Goal: Task Accomplishment & Management: Use online tool/utility

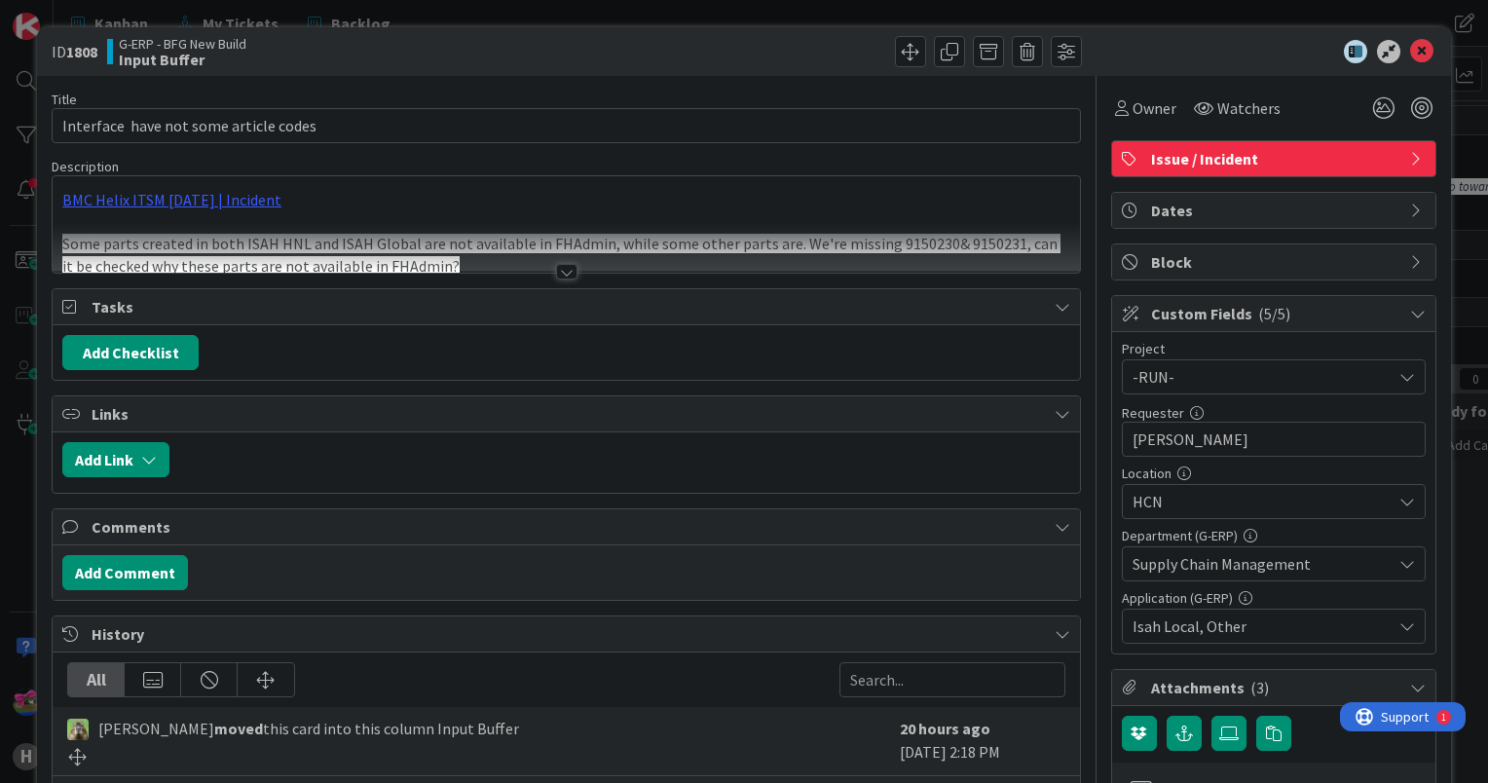
click at [556, 275] on div at bounding box center [566, 272] width 21 height 16
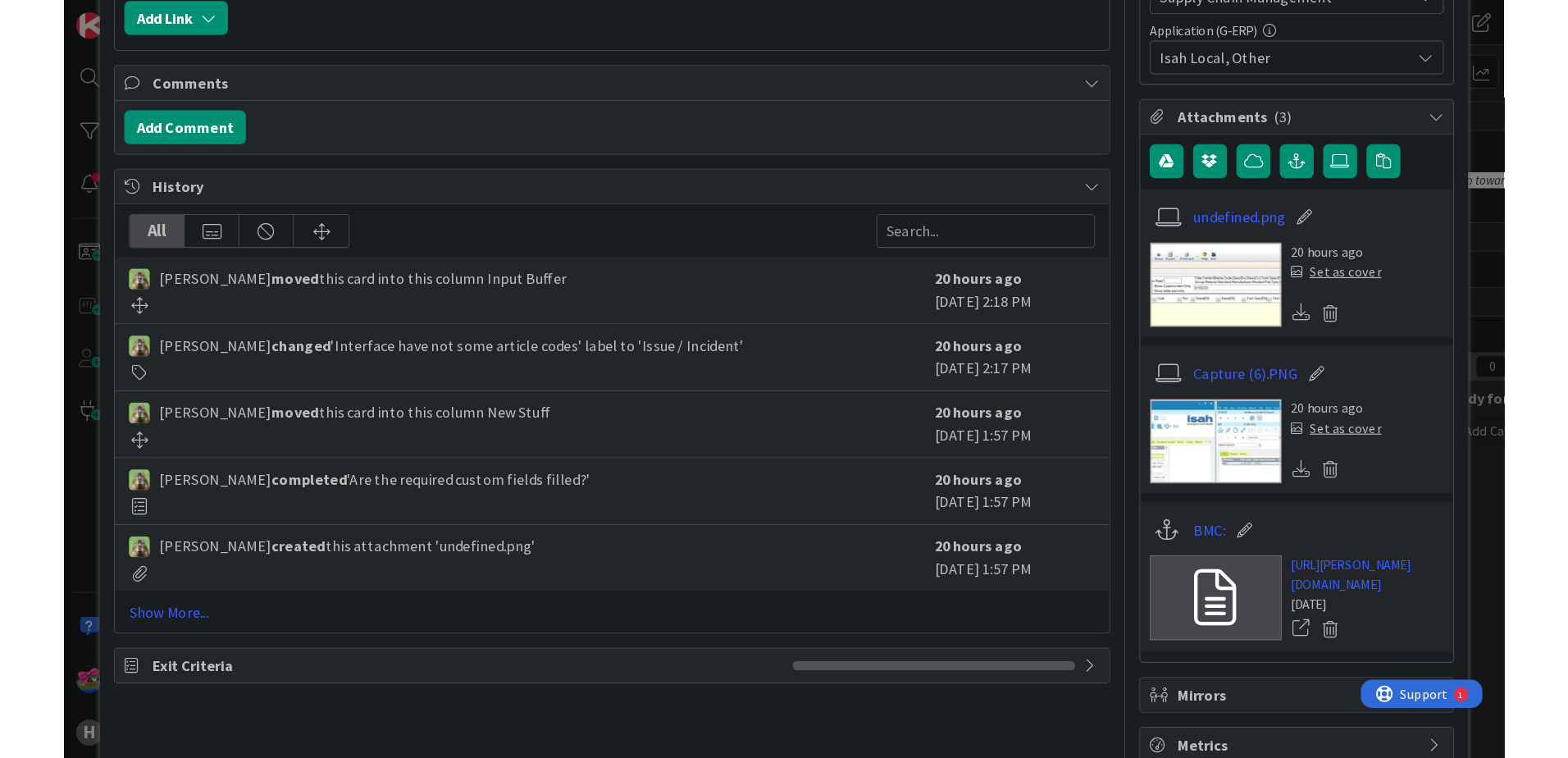
scroll to position [565, 0]
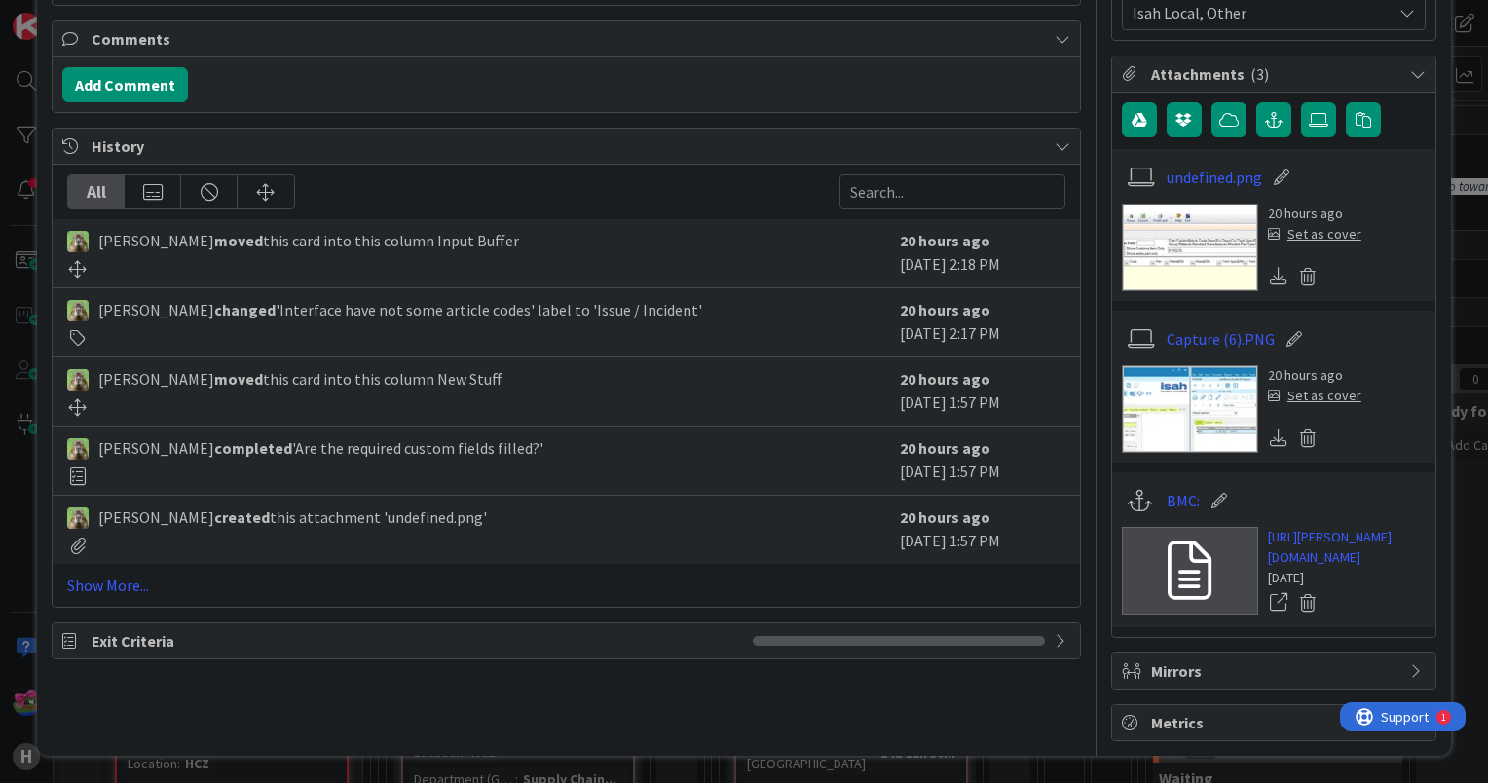
click at [1186, 204] on img at bounding box center [1190, 248] width 136 height 88
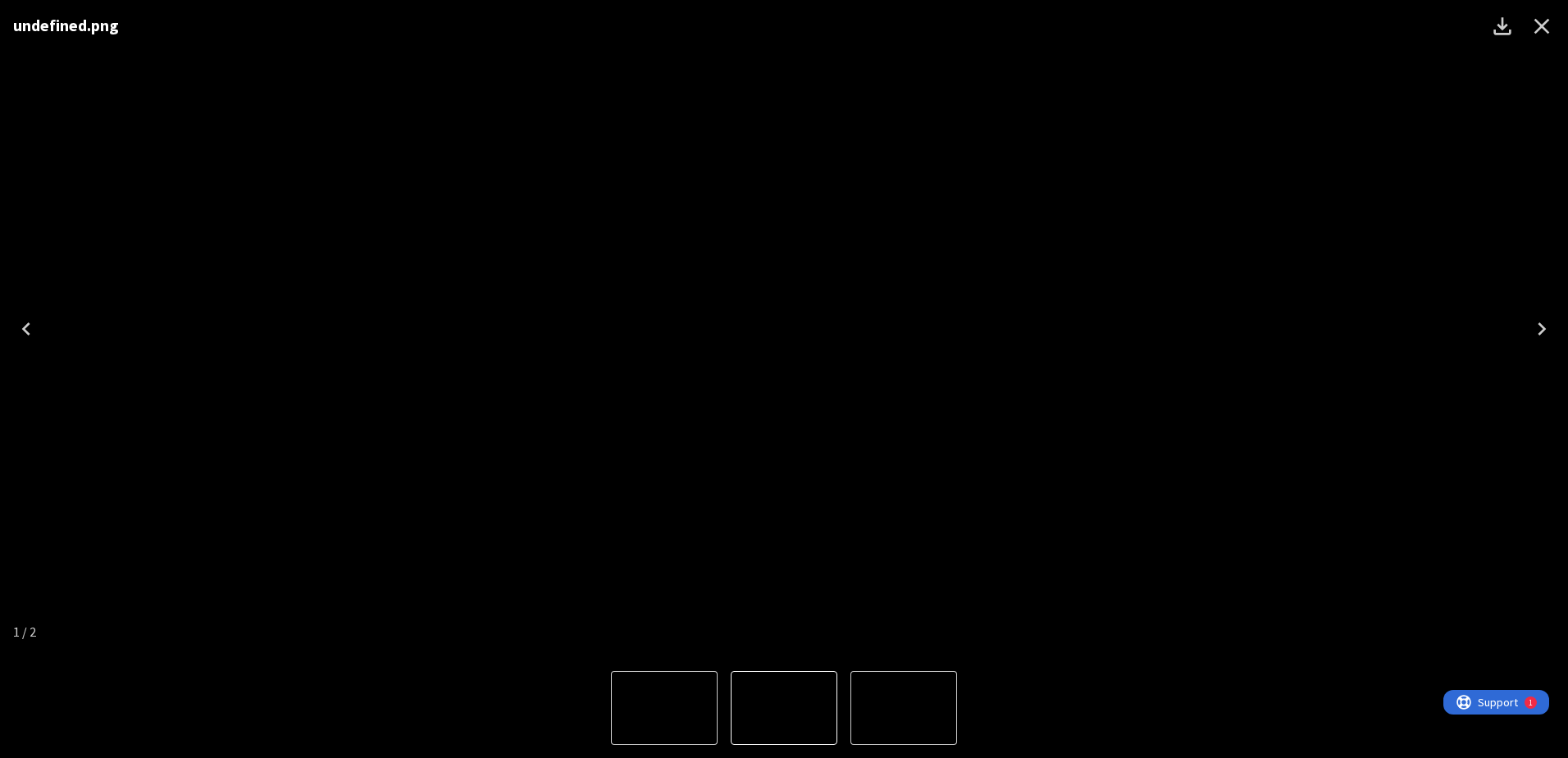
scroll to position [403, 0]
click at [1252, 194] on div "undefined.png" at bounding box center [784, 328] width 1568 height 658
click at [1252, 26] on icon "Close" at bounding box center [1542, 26] width 26 height 26
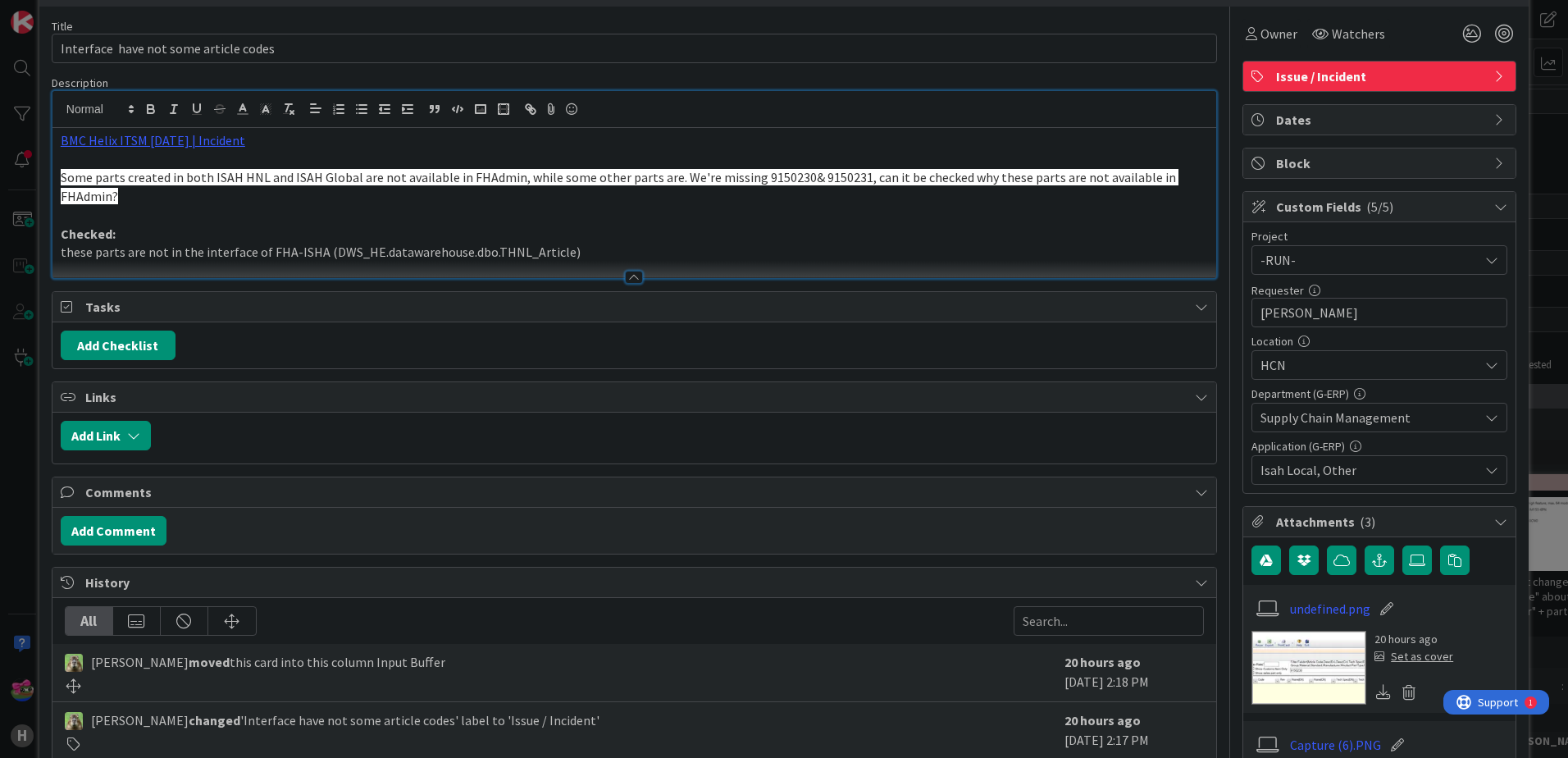
scroll to position [82, 0]
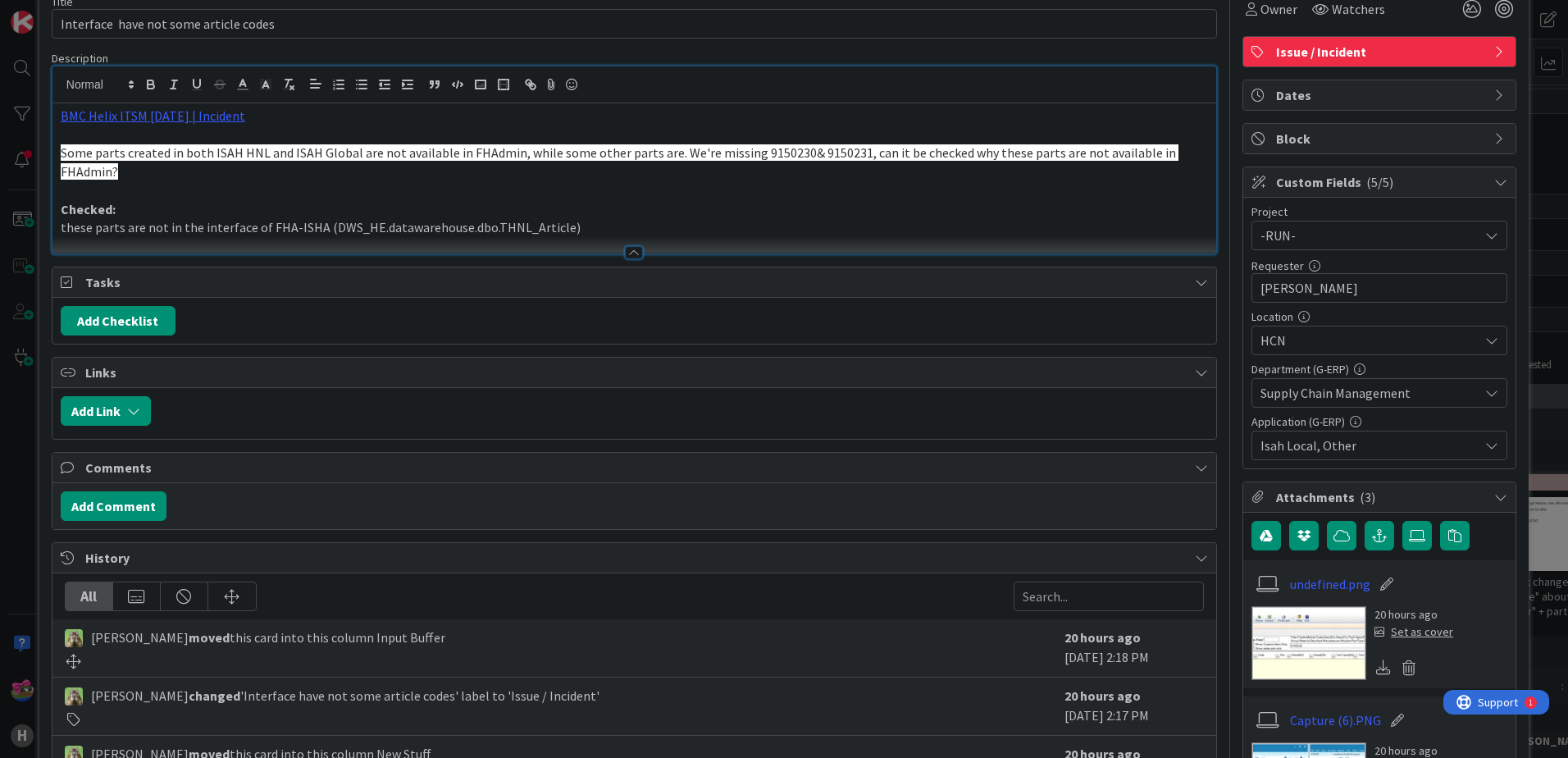
click at [629, 243] on div at bounding box center [634, 245] width 1164 height 17
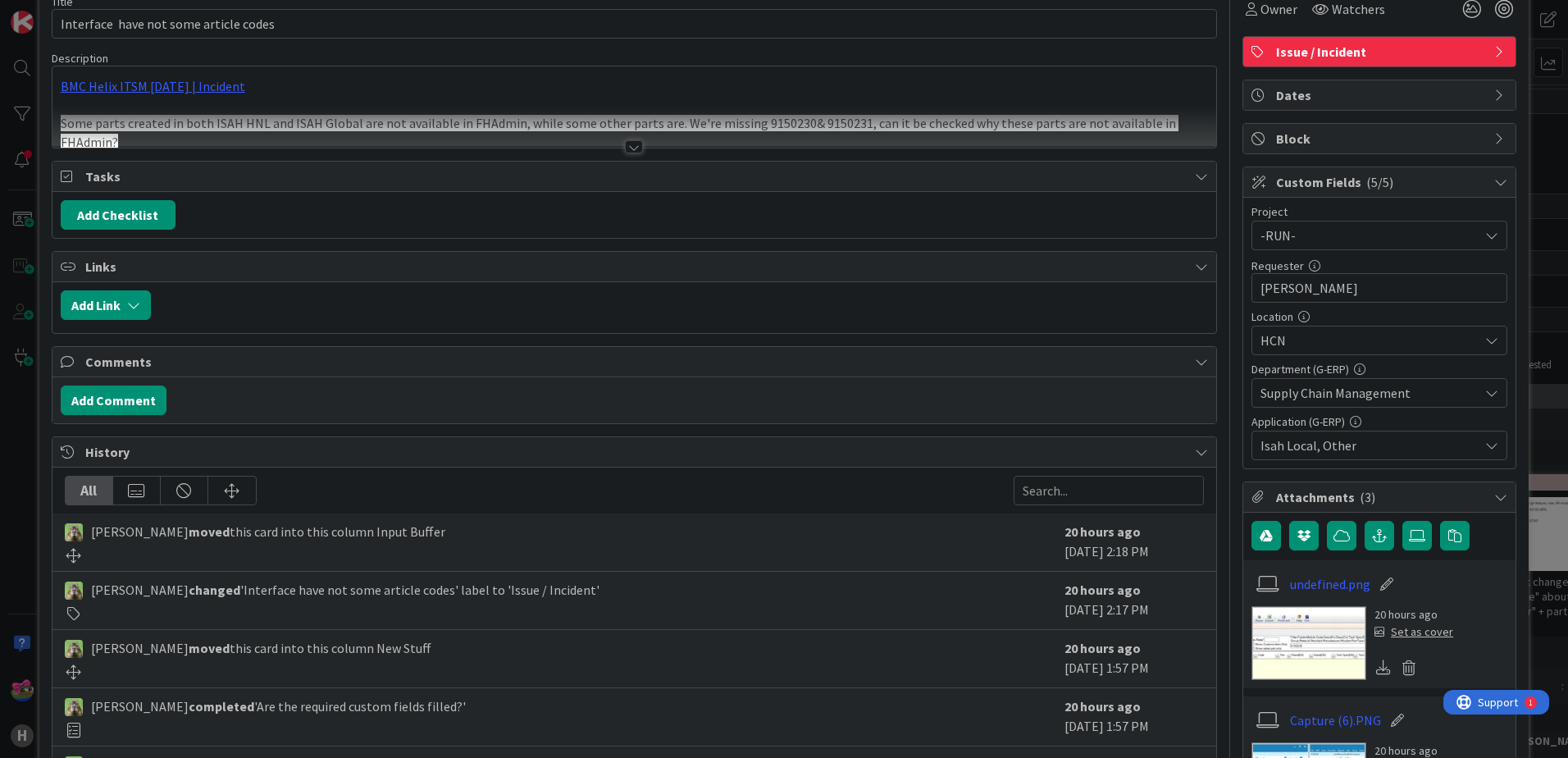
click at [640, 140] on div at bounding box center [634, 127] width 1164 height 42
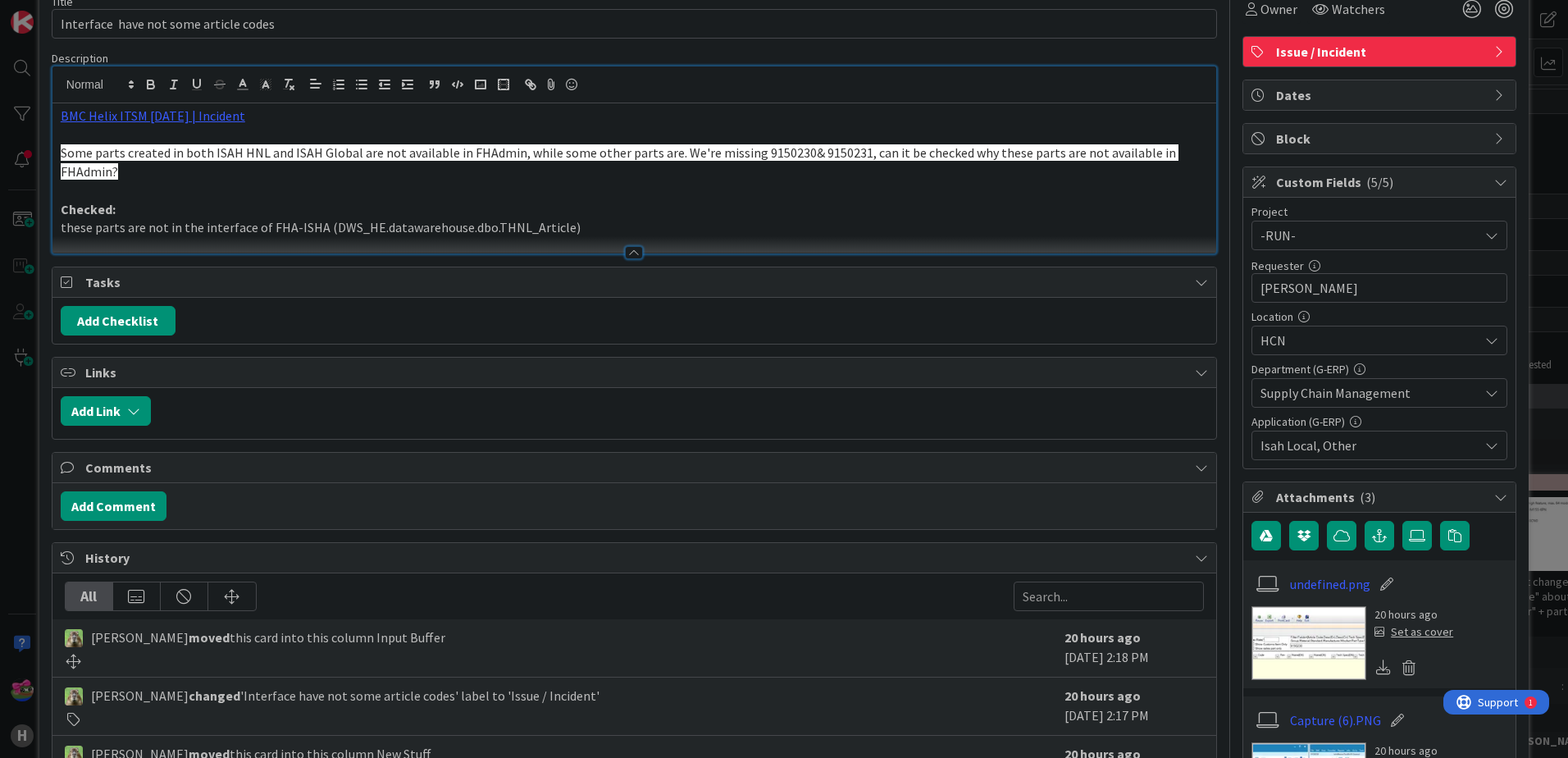
scroll to position [470, 0]
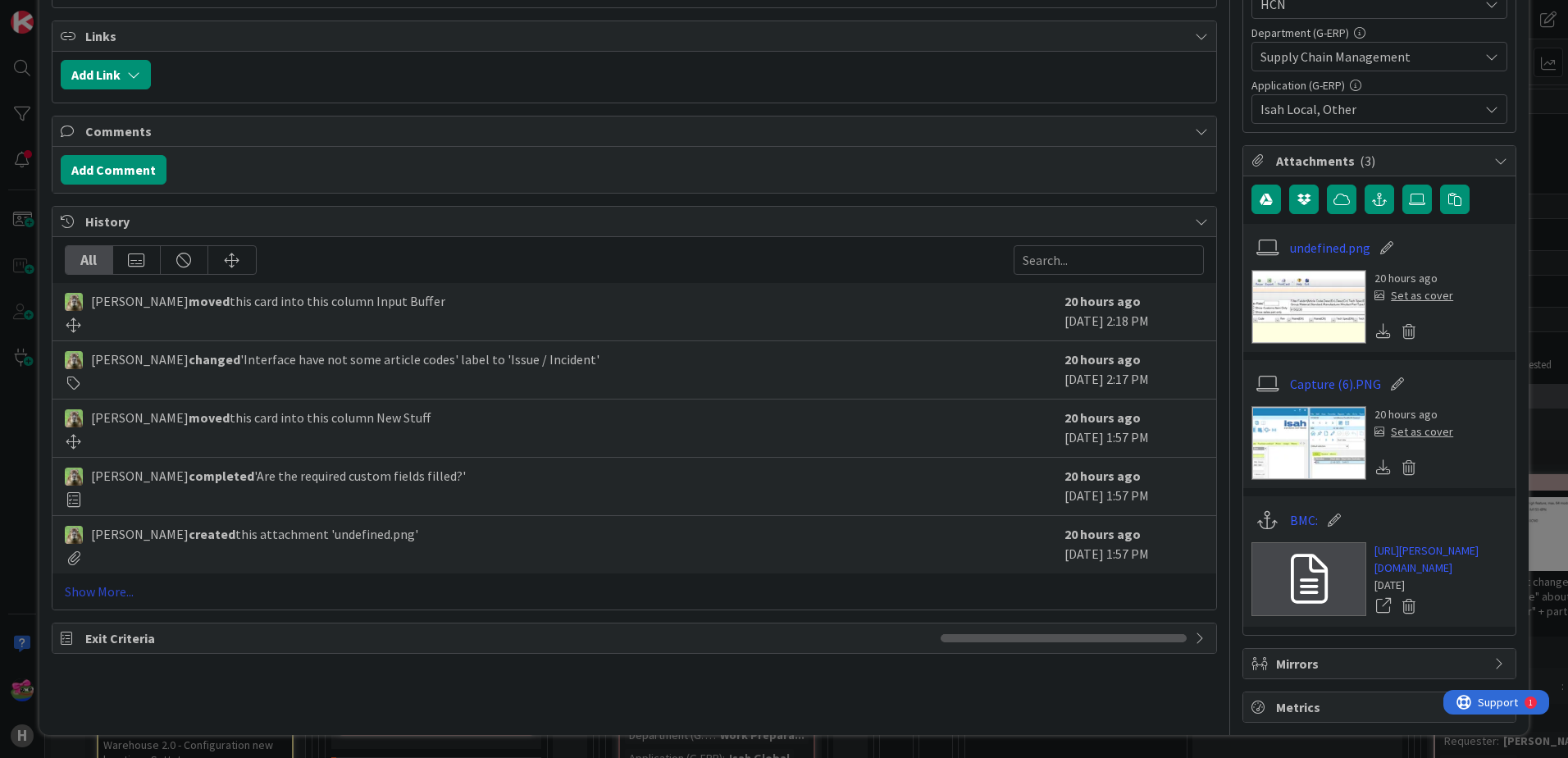
click at [101, 582] on link "Show More..." at bounding box center [634, 591] width 1139 height 19
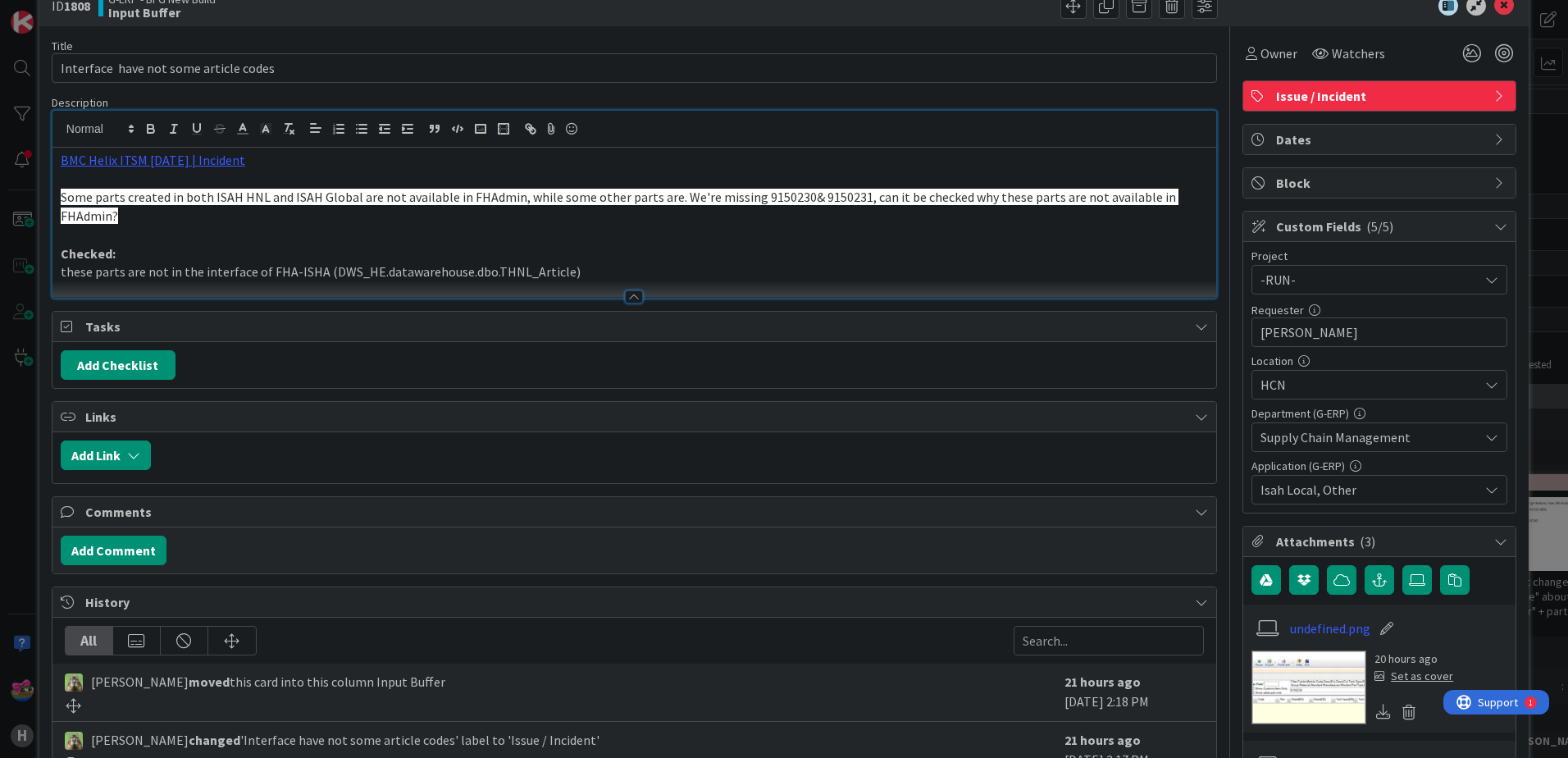
scroll to position [0, 0]
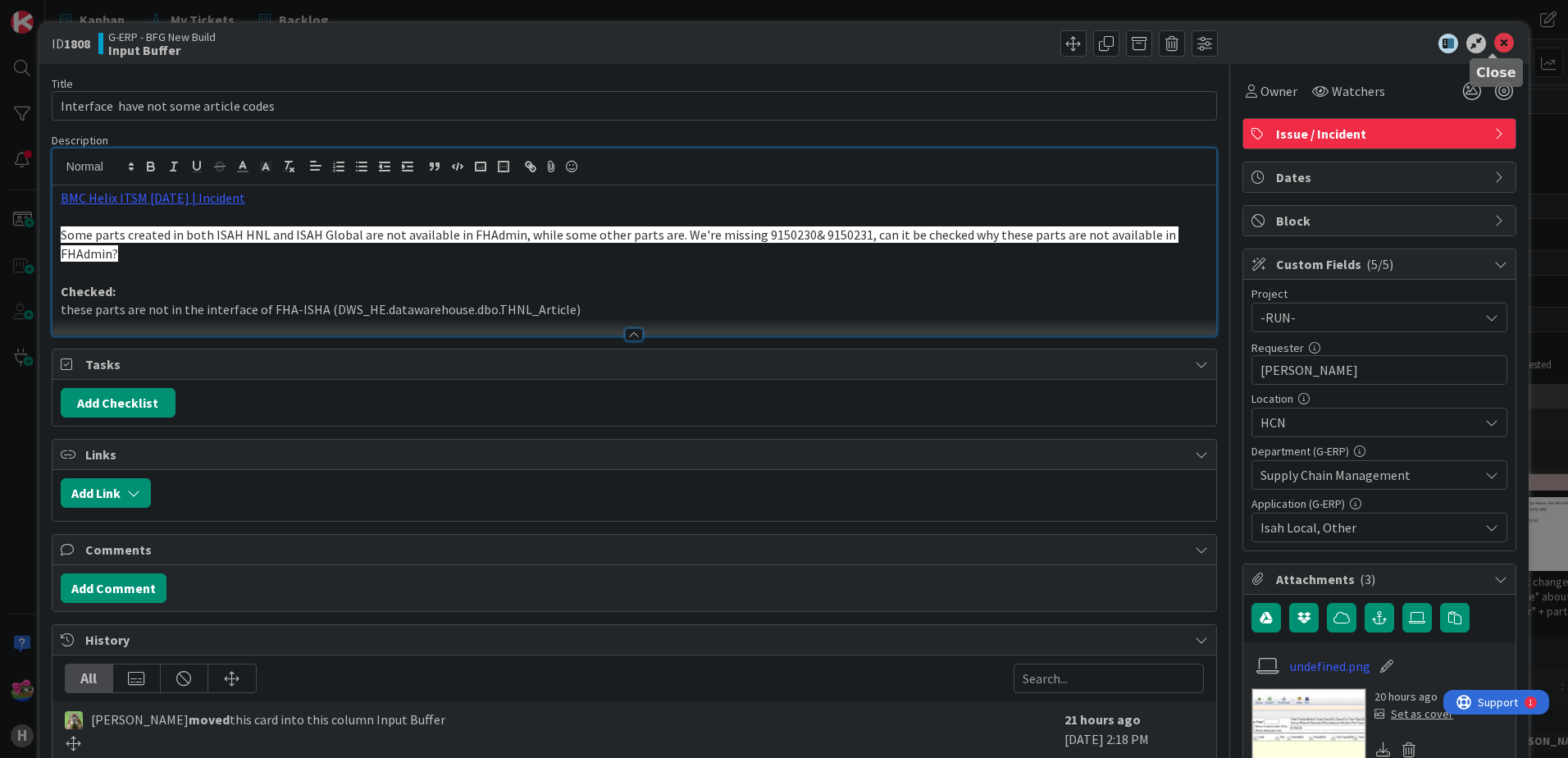
click at [1252, 42] on icon at bounding box center [1504, 43] width 19 height 19
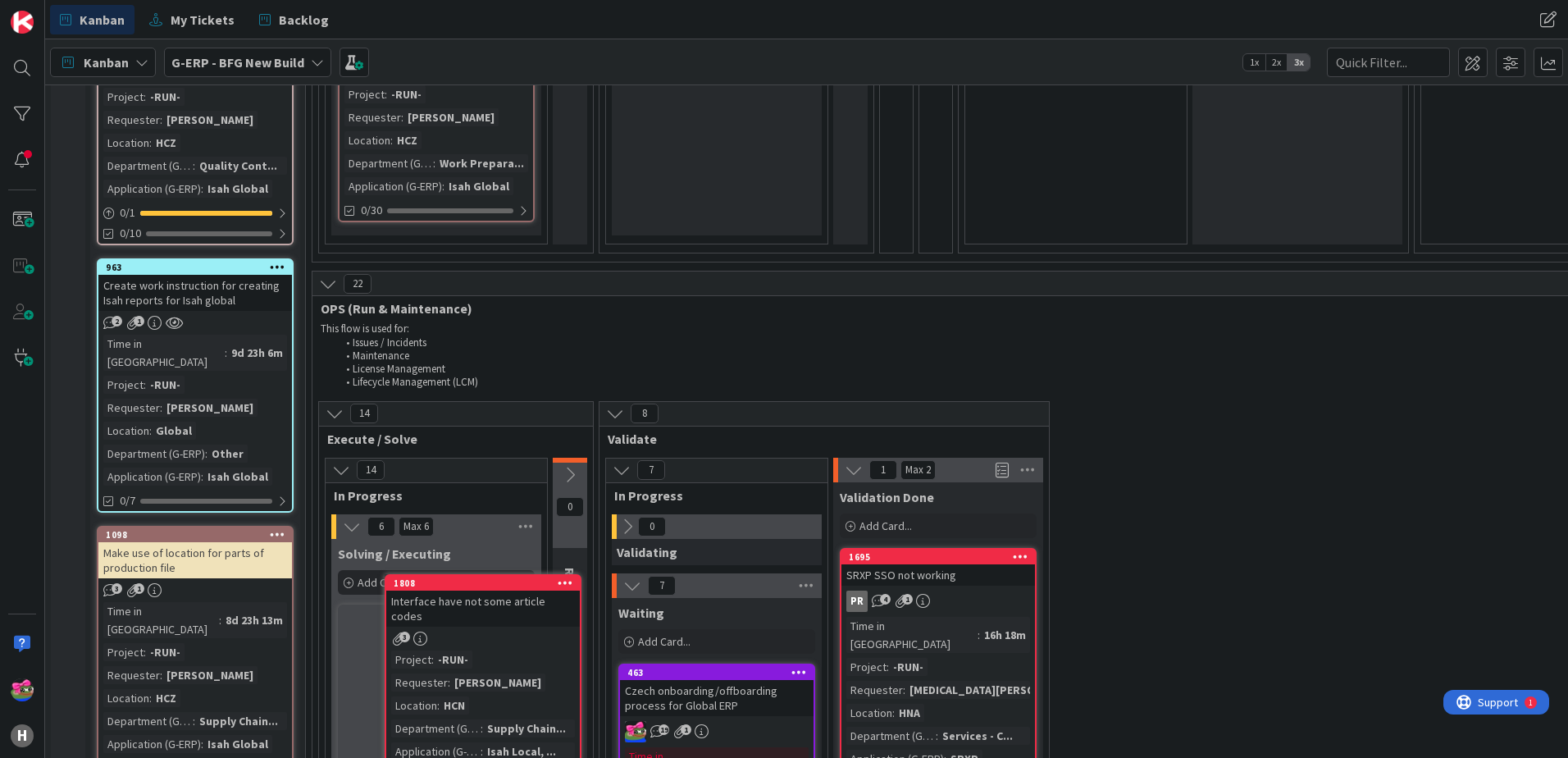
scroll to position [1820, 0]
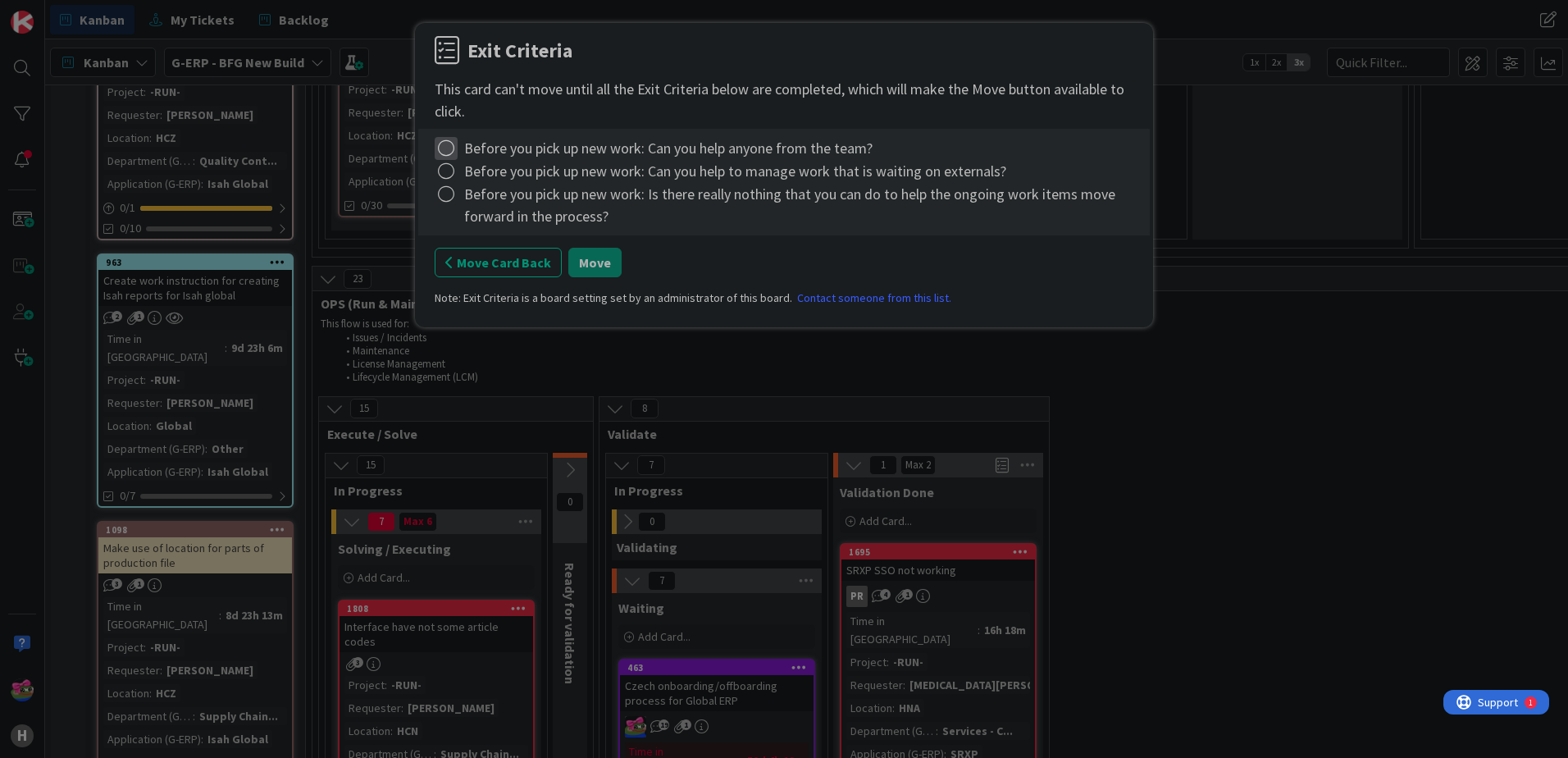
click at [437, 143] on icon at bounding box center [445, 148] width 23 height 23
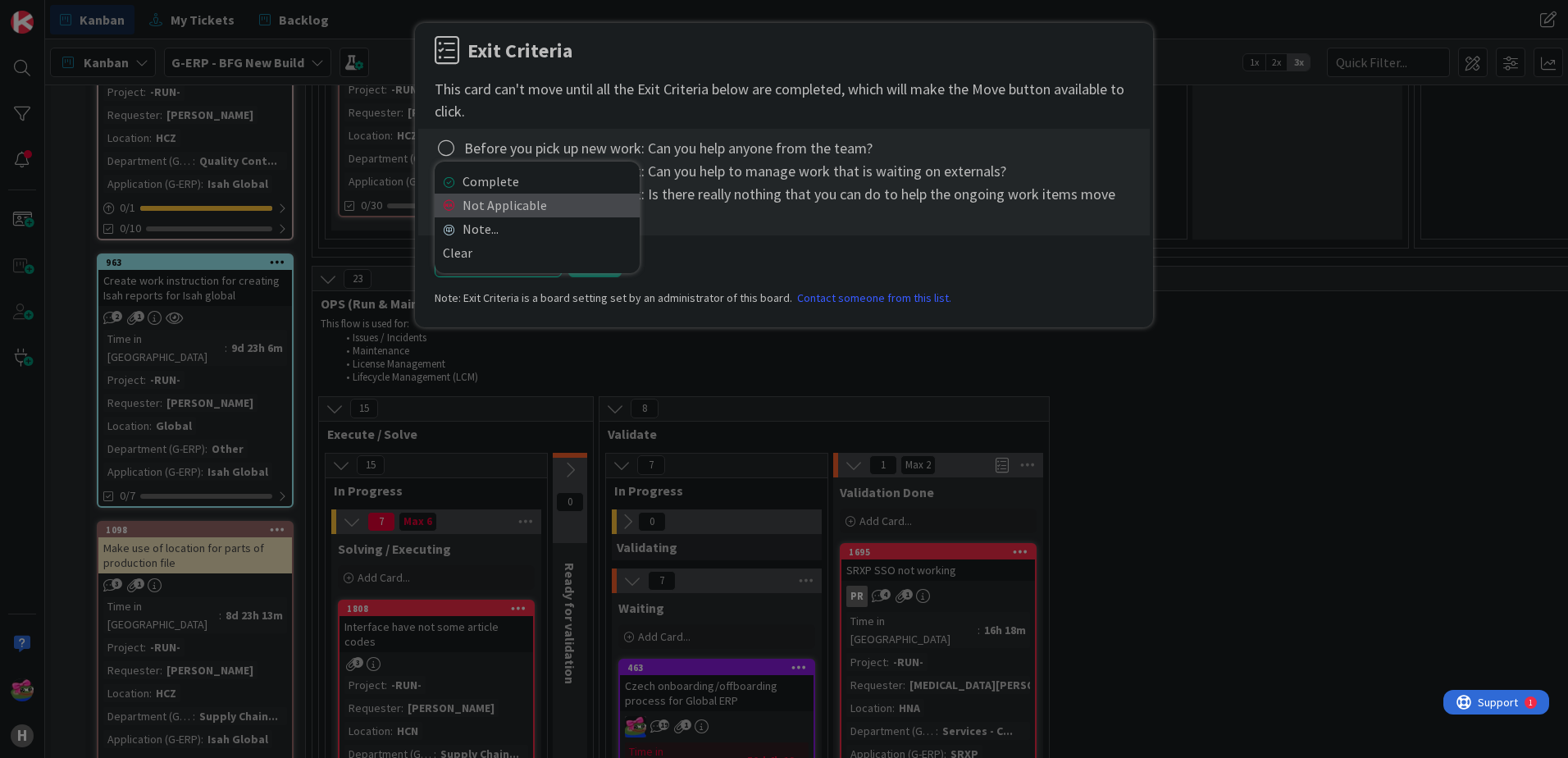
click at [480, 202] on link "Not Applicable" at bounding box center [537, 206] width 205 height 24
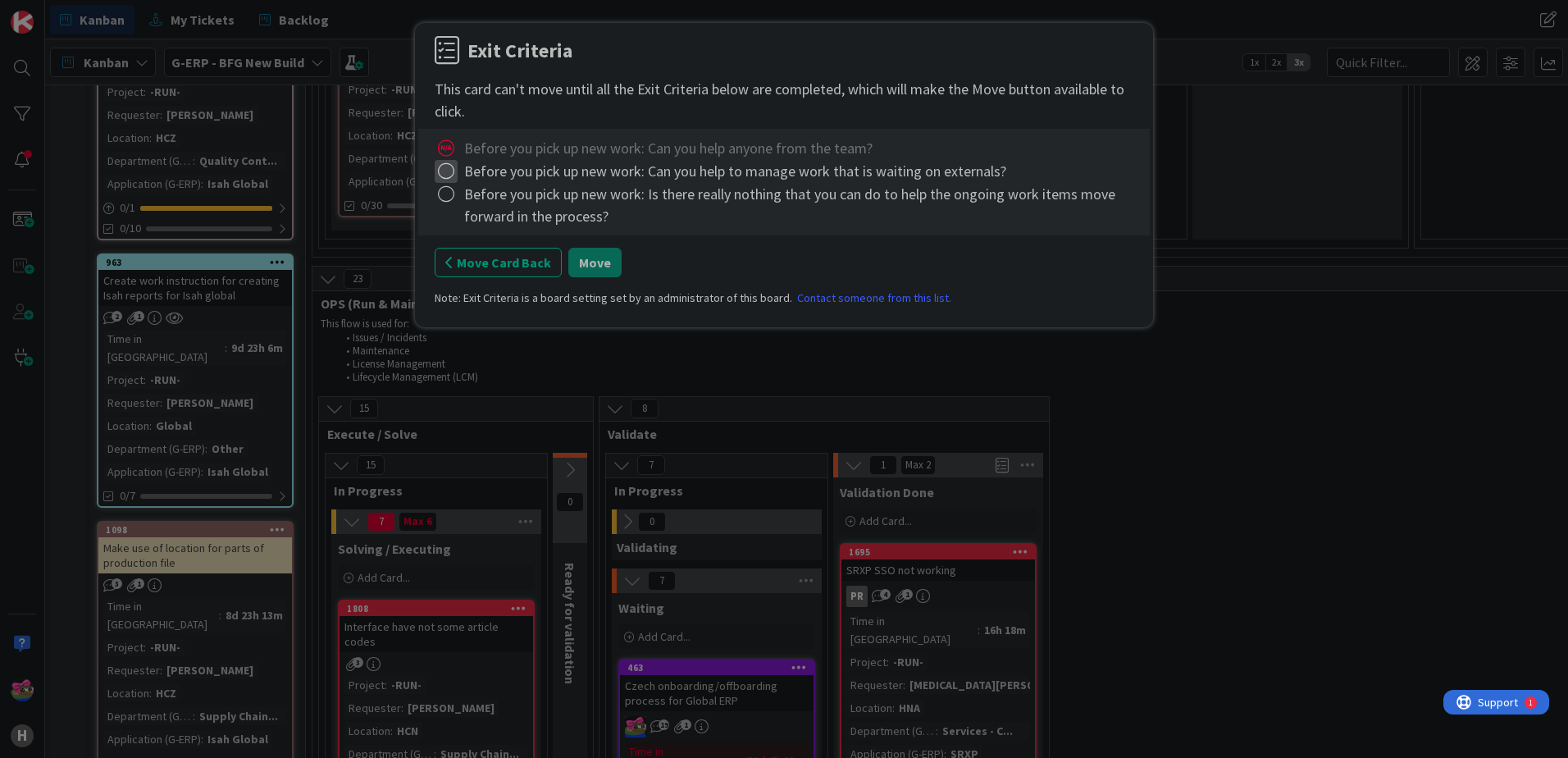
click at [439, 169] on icon at bounding box center [445, 171] width 23 height 23
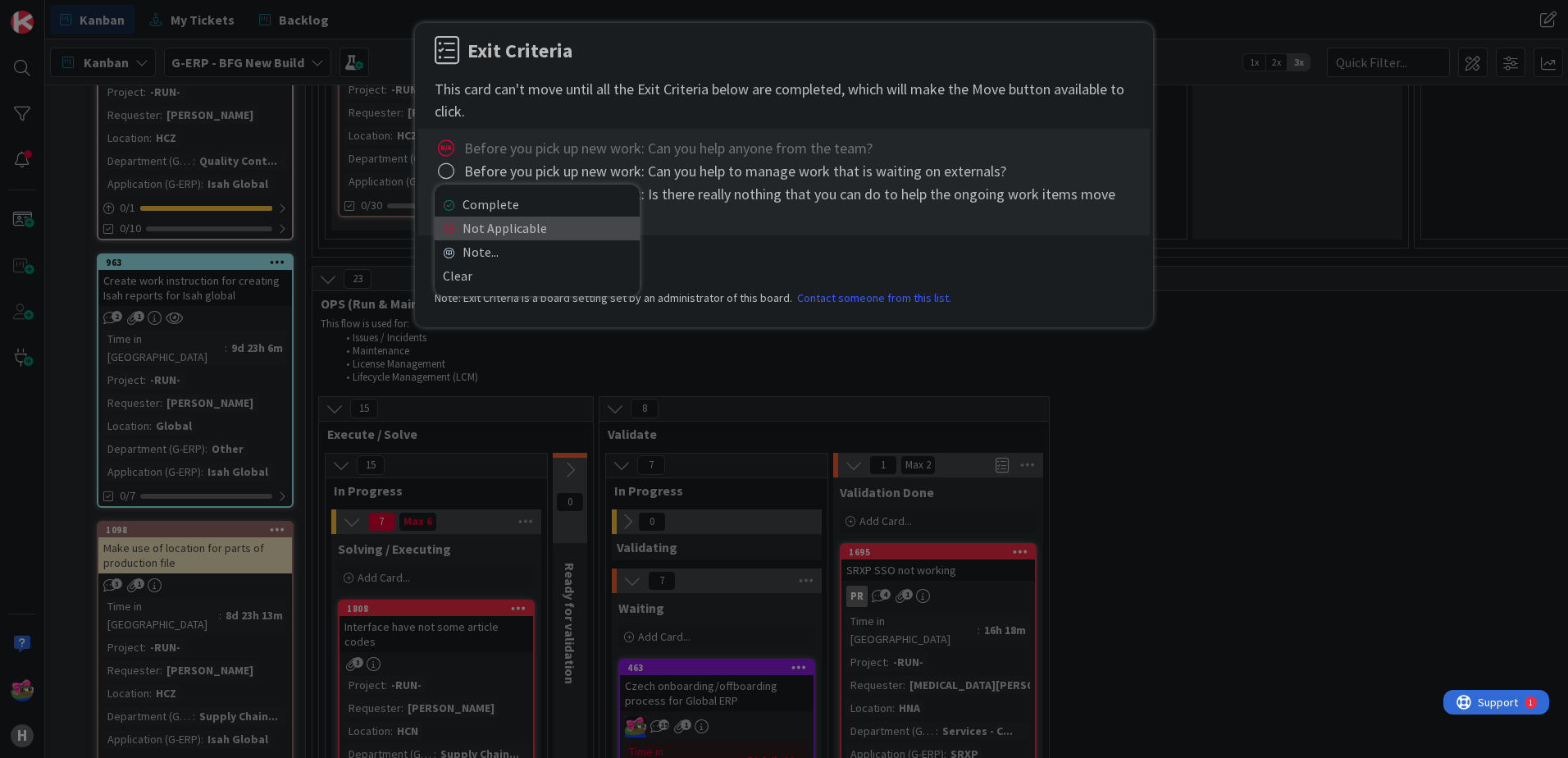
click at [490, 226] on link "Not Applicable" at bounding box center [537, 228] width 205 height 24
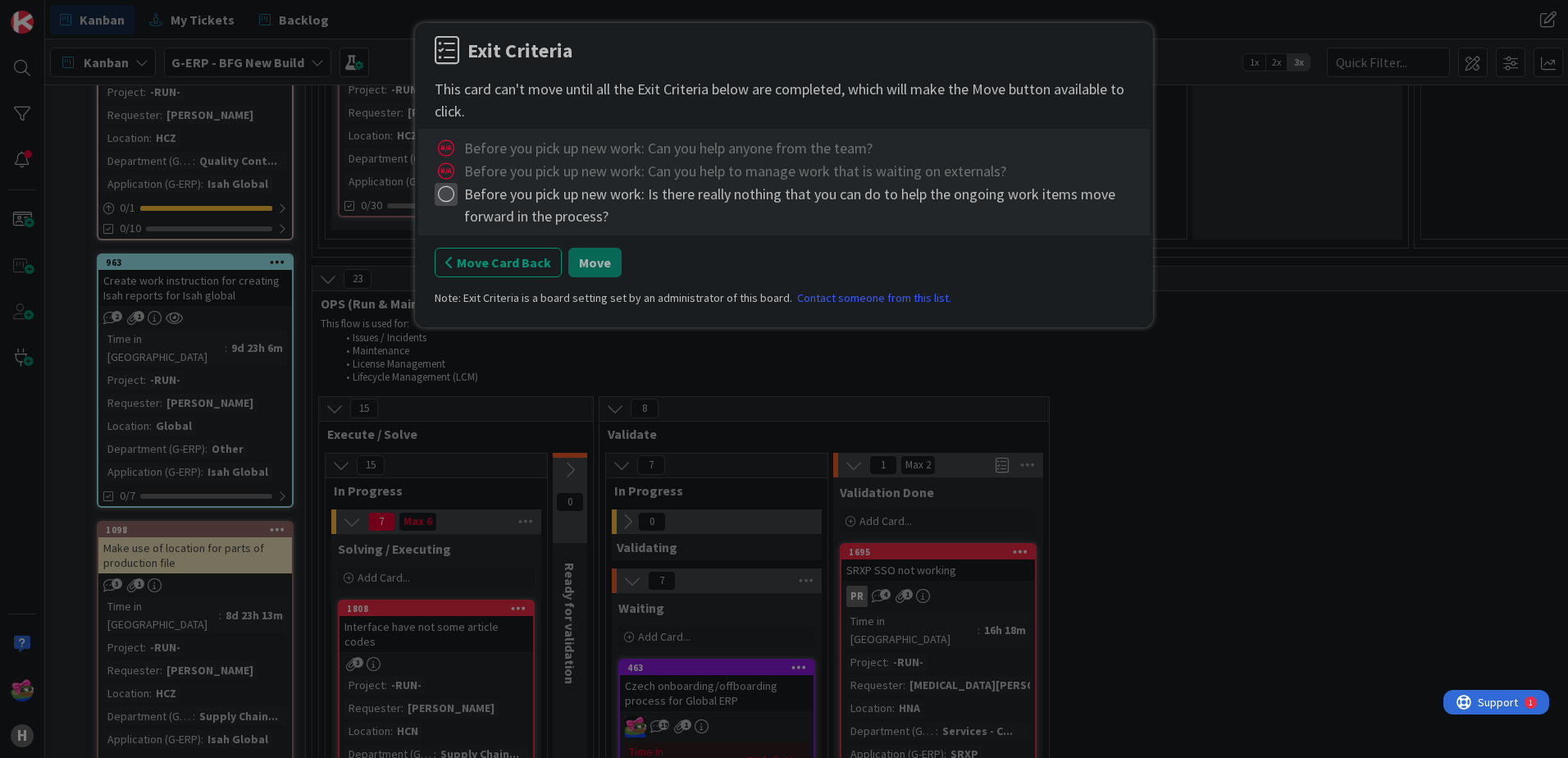
click at [452, 185] on icon at bounding box center [445, 194] width 23 height 23
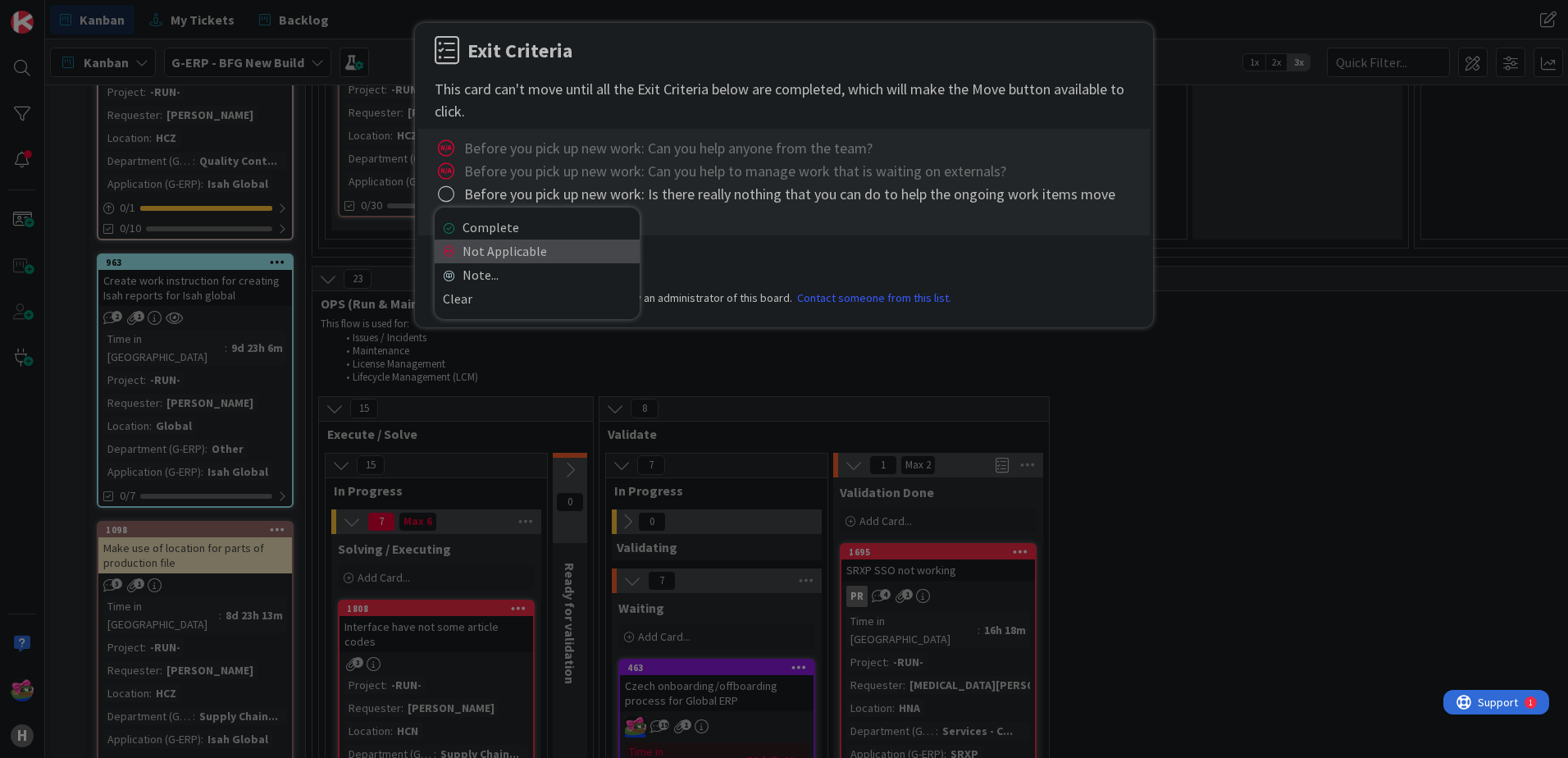
click at [499, 250] on link "Not Applicable" at bounding box center [537, 251] width 205 height 24
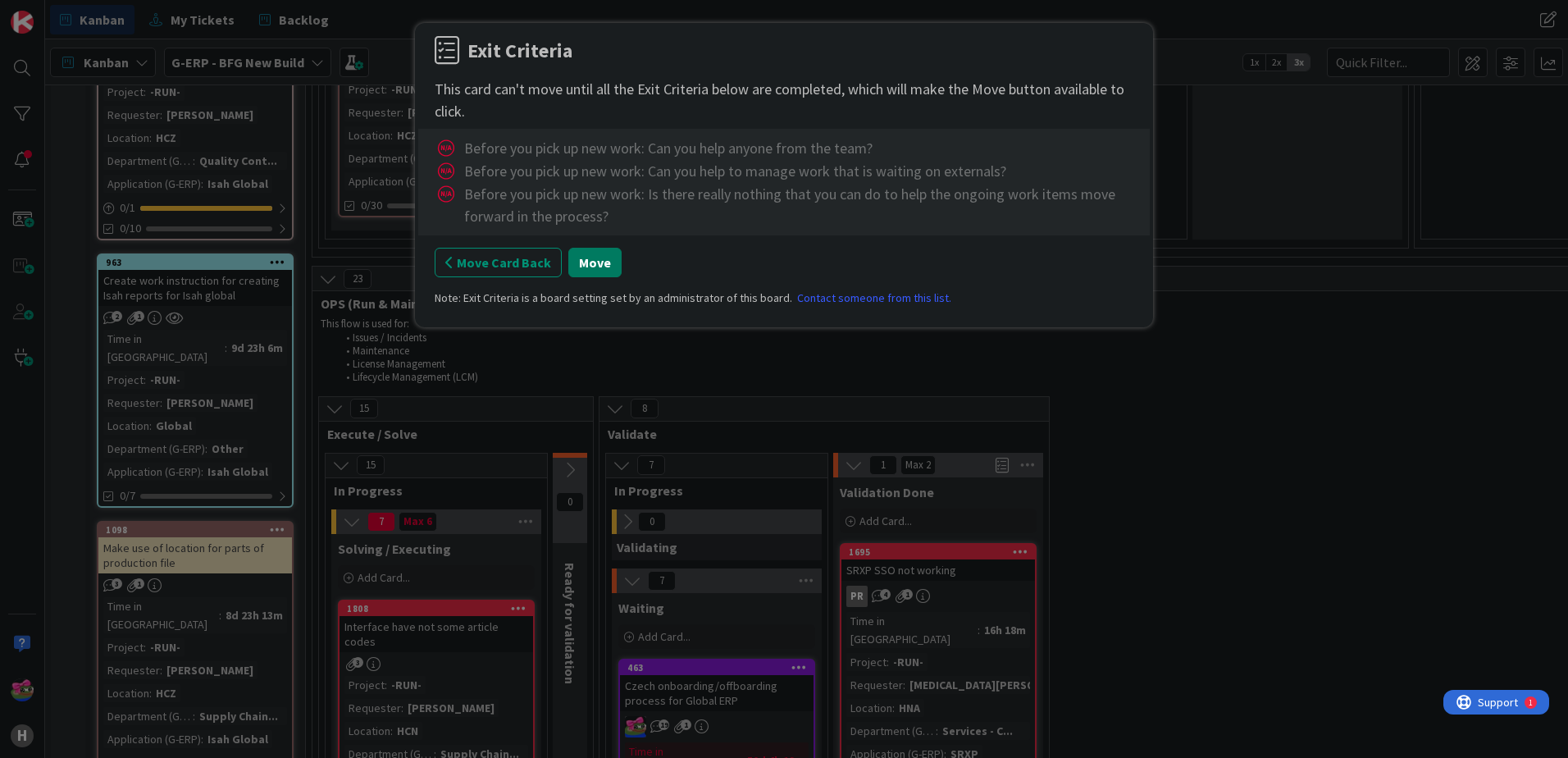
click at [592, 267] on button "Move" at bounding box center [595, 262] width 53 height 29
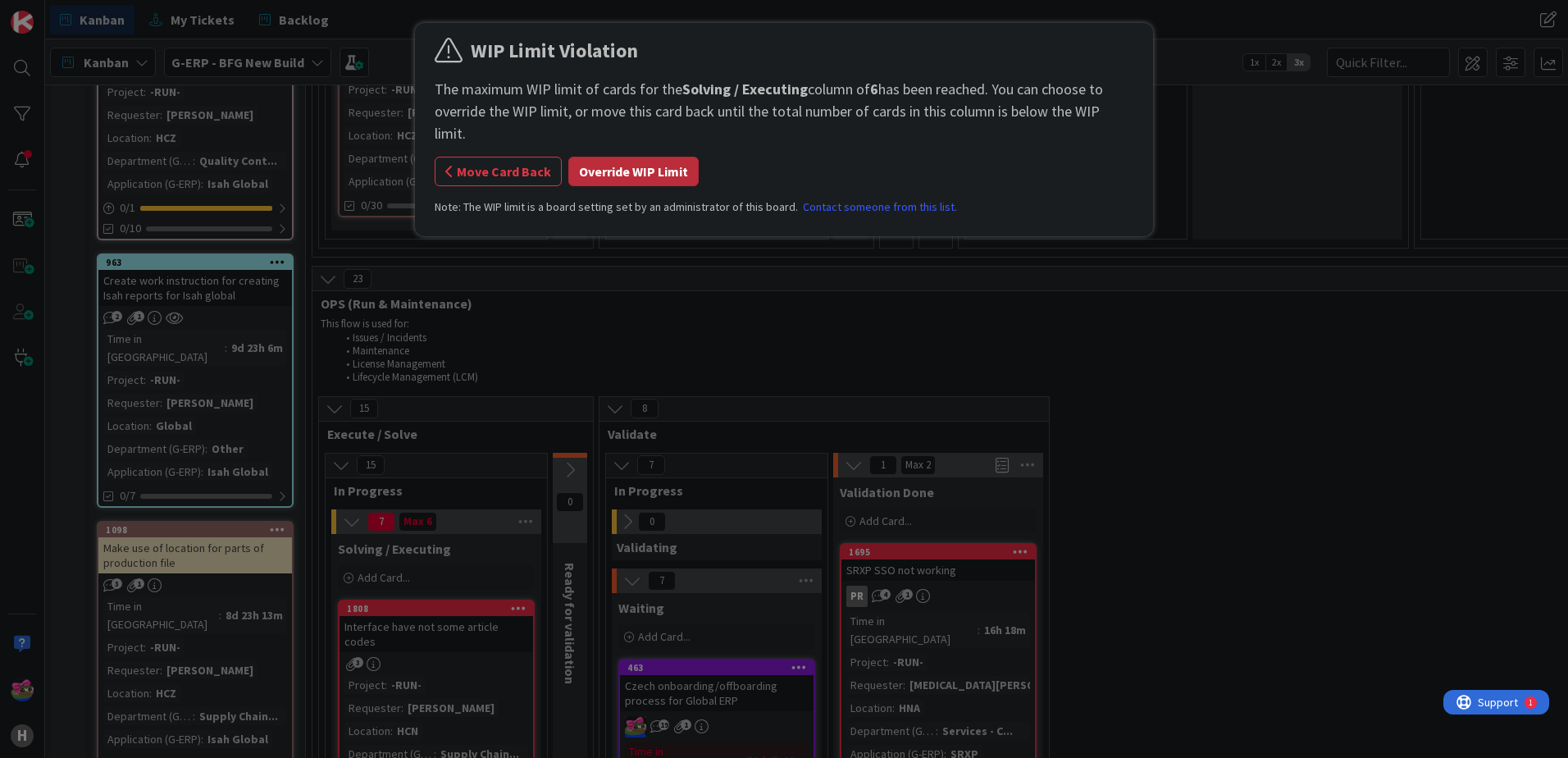
click at [615, 159] on button "Override WIP Limit" at bounding box center [633, 171] width 131 height 29
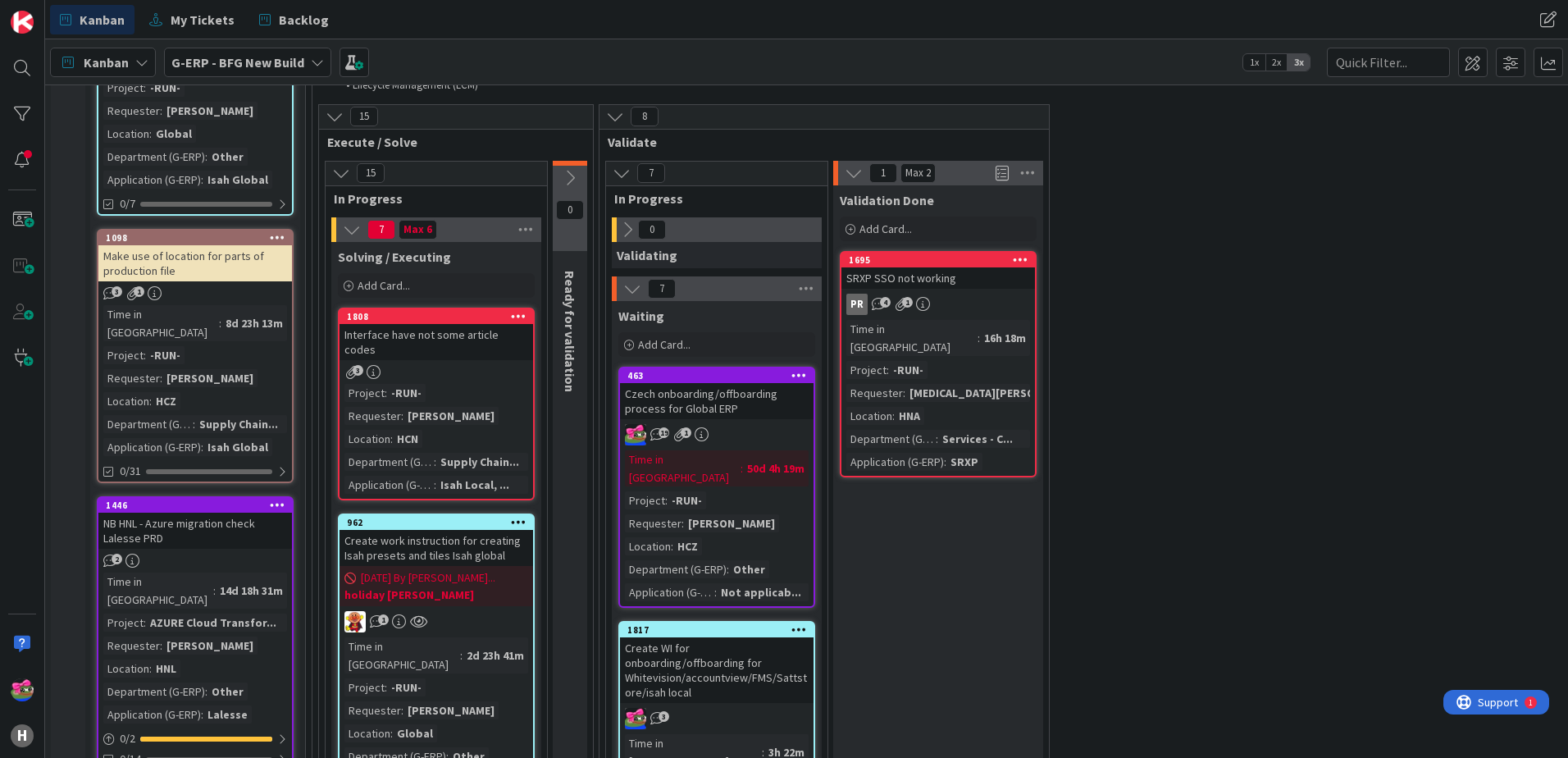
scroll to position [2230, 0]
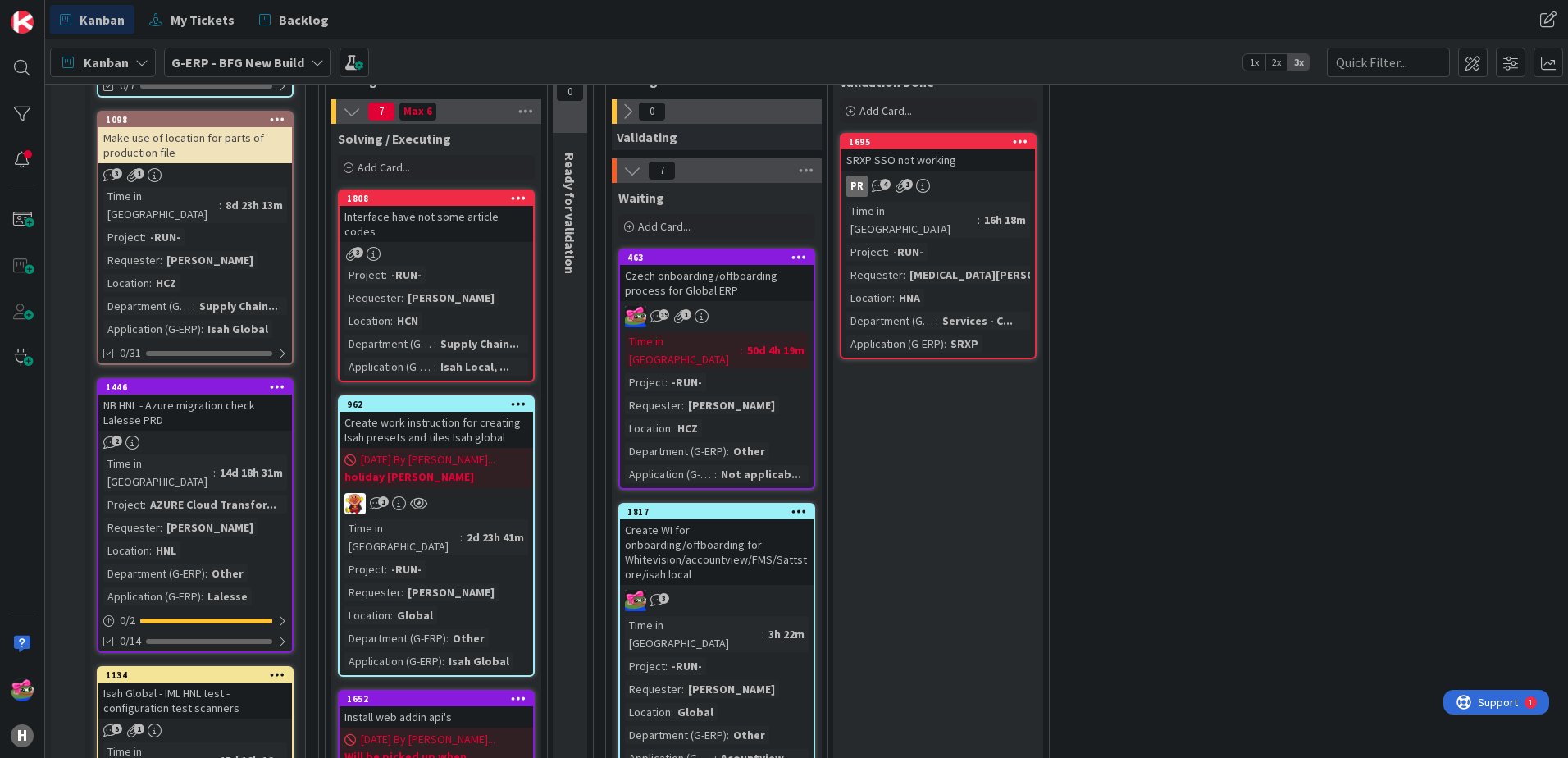
click at [516, 192] on icon at bounding box center [519, 198] width 16 height 12
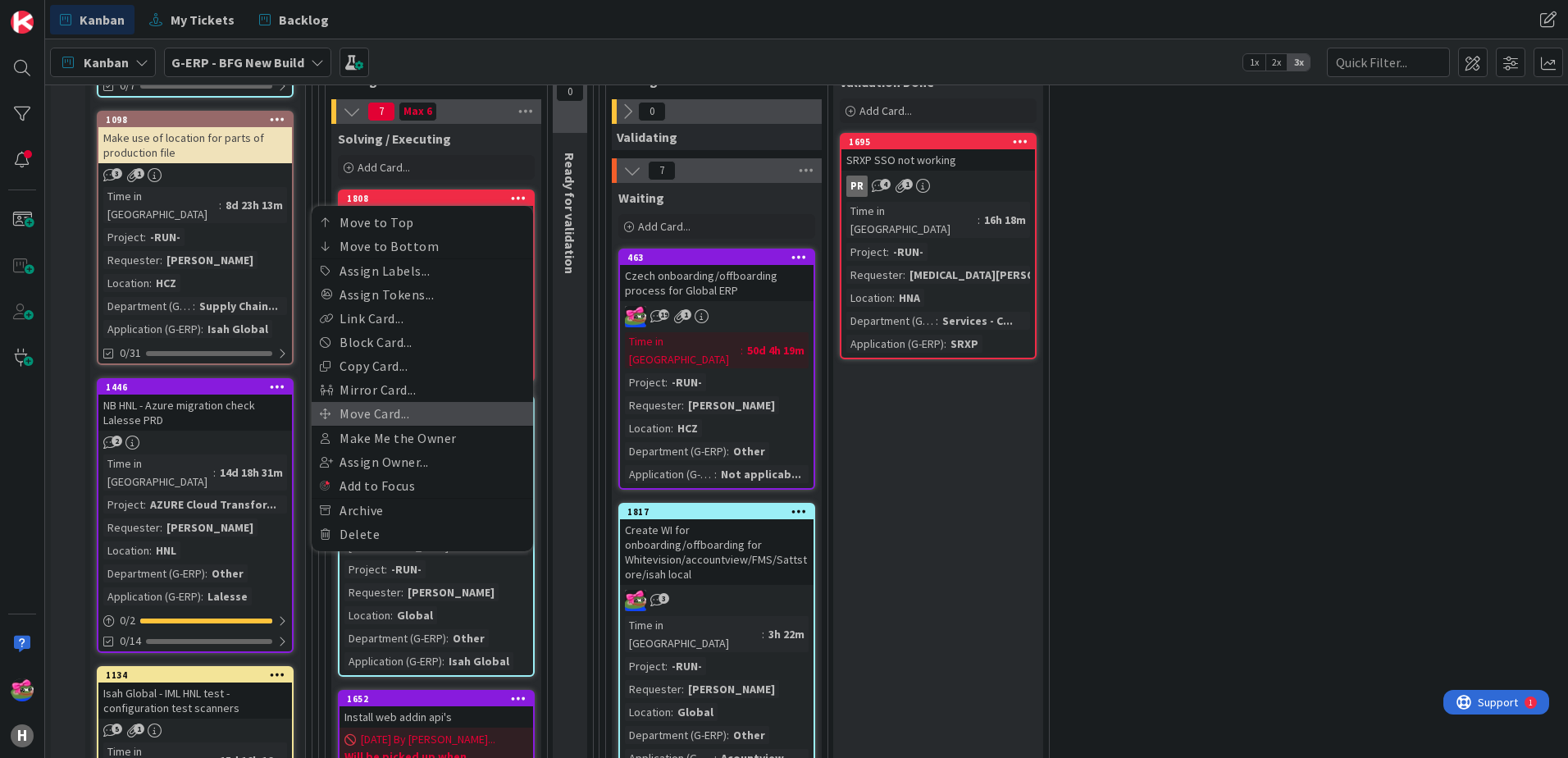
scroll to position [2148, 0]
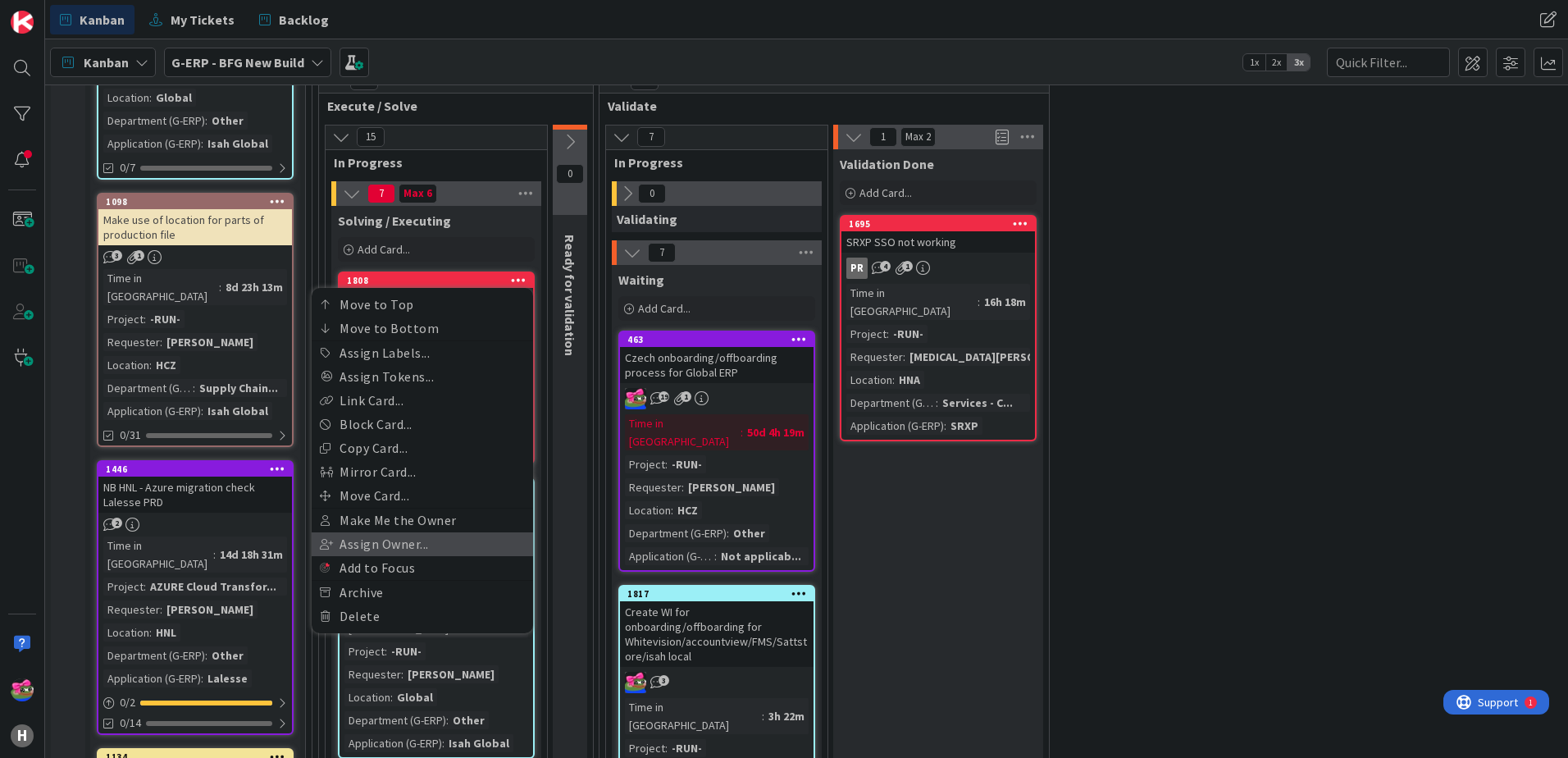
click at [387, 532] on link "Assign Owner..." at bounding box center [422, 544] width 221 height 24
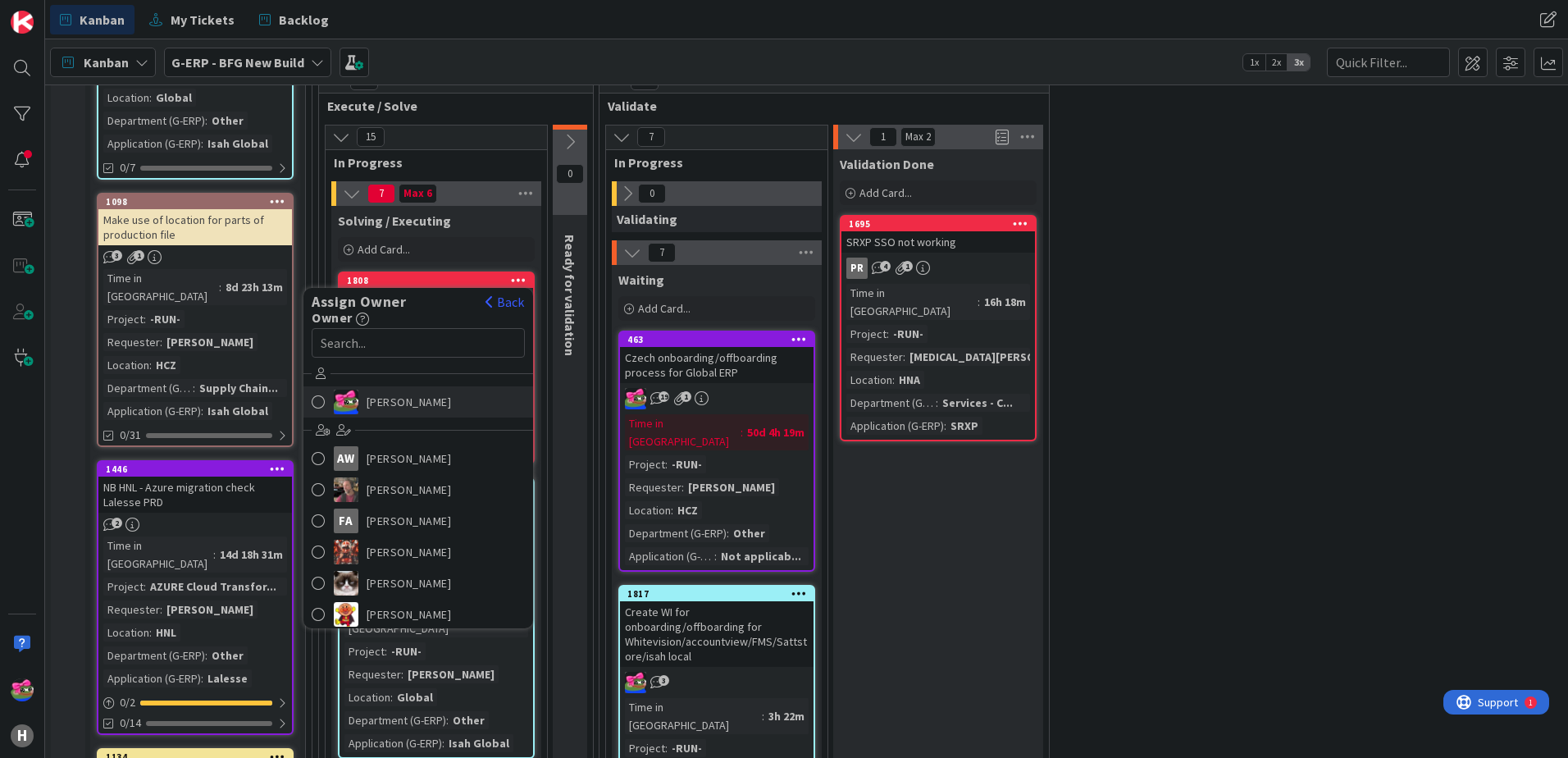
click at [312, 390] on span at bounding box center [318, 402] width 14 height 24
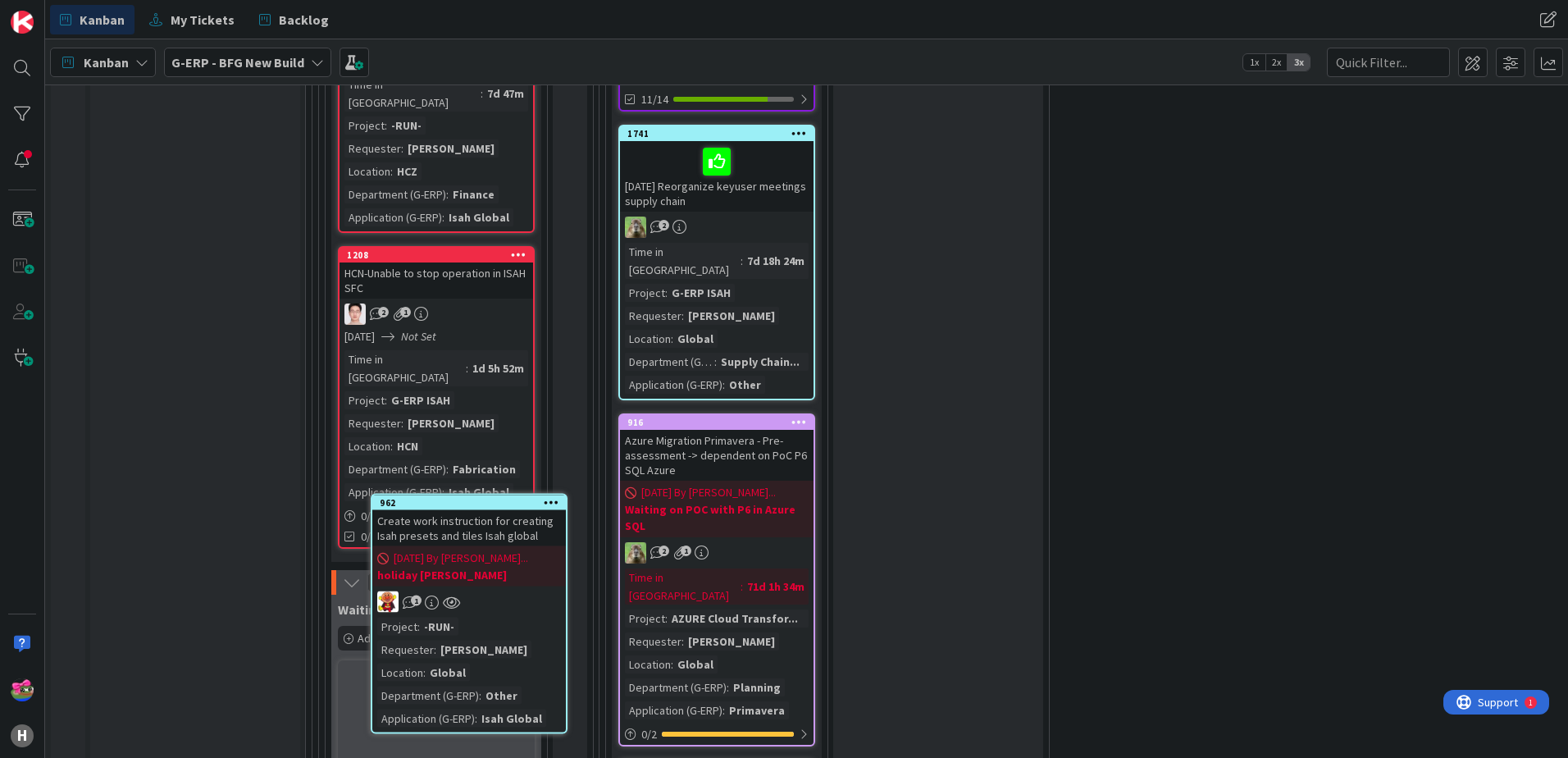
scroll to position [3517, 0]
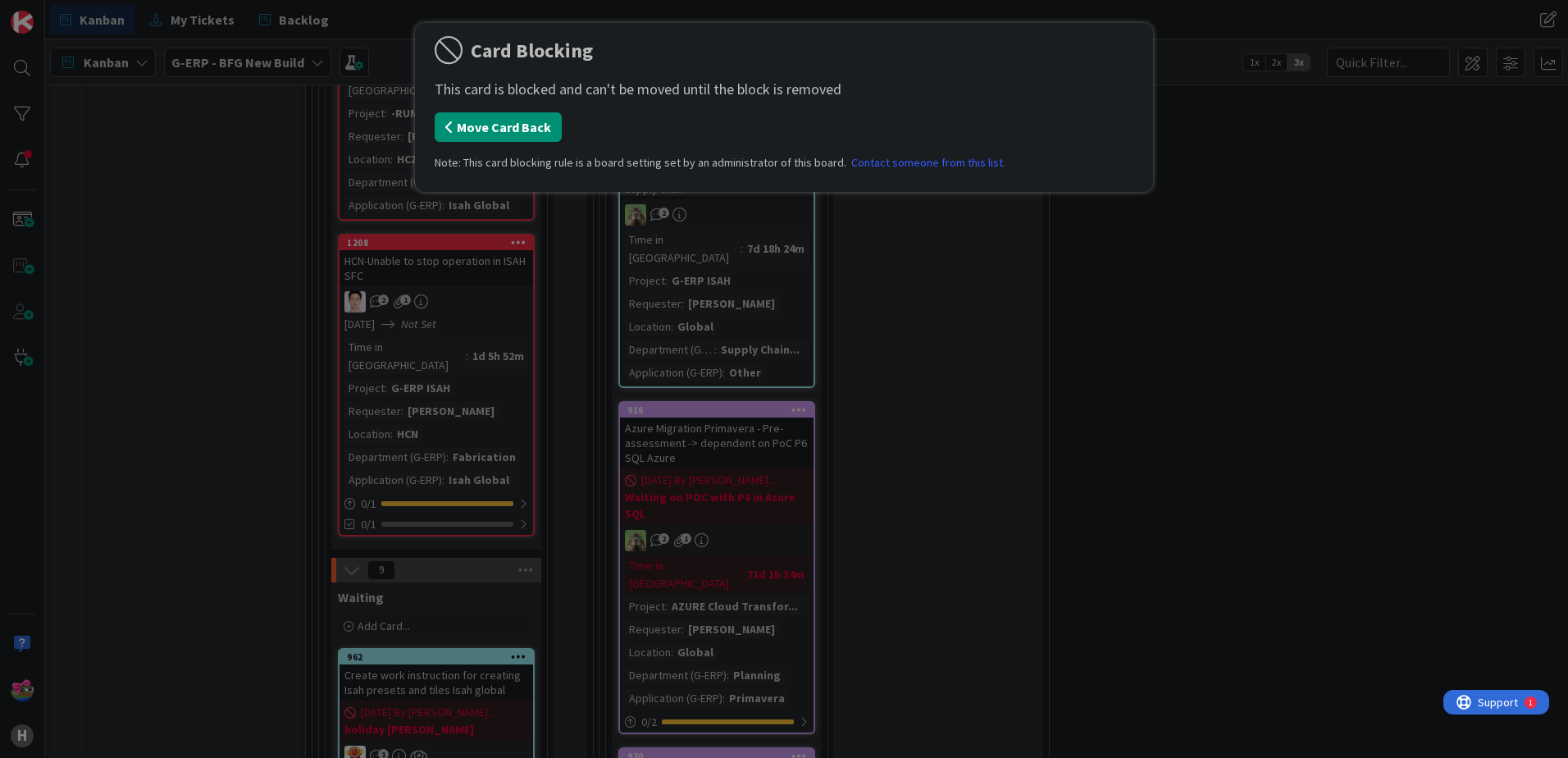
click at [504, 128] on button "Move Card Back" at bounding box center [498, 126] width 127 height 29
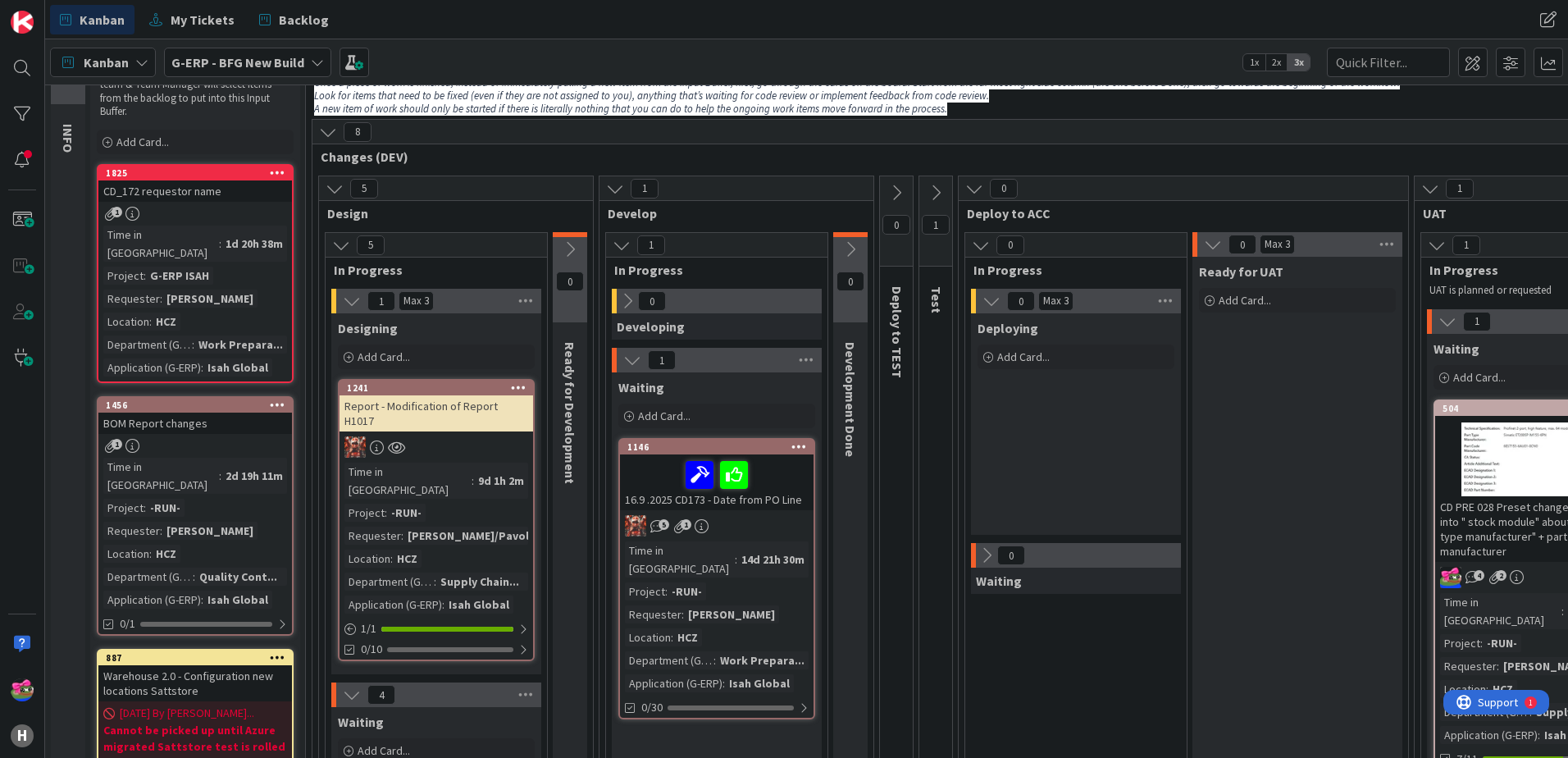
scroll to position [0, 0]
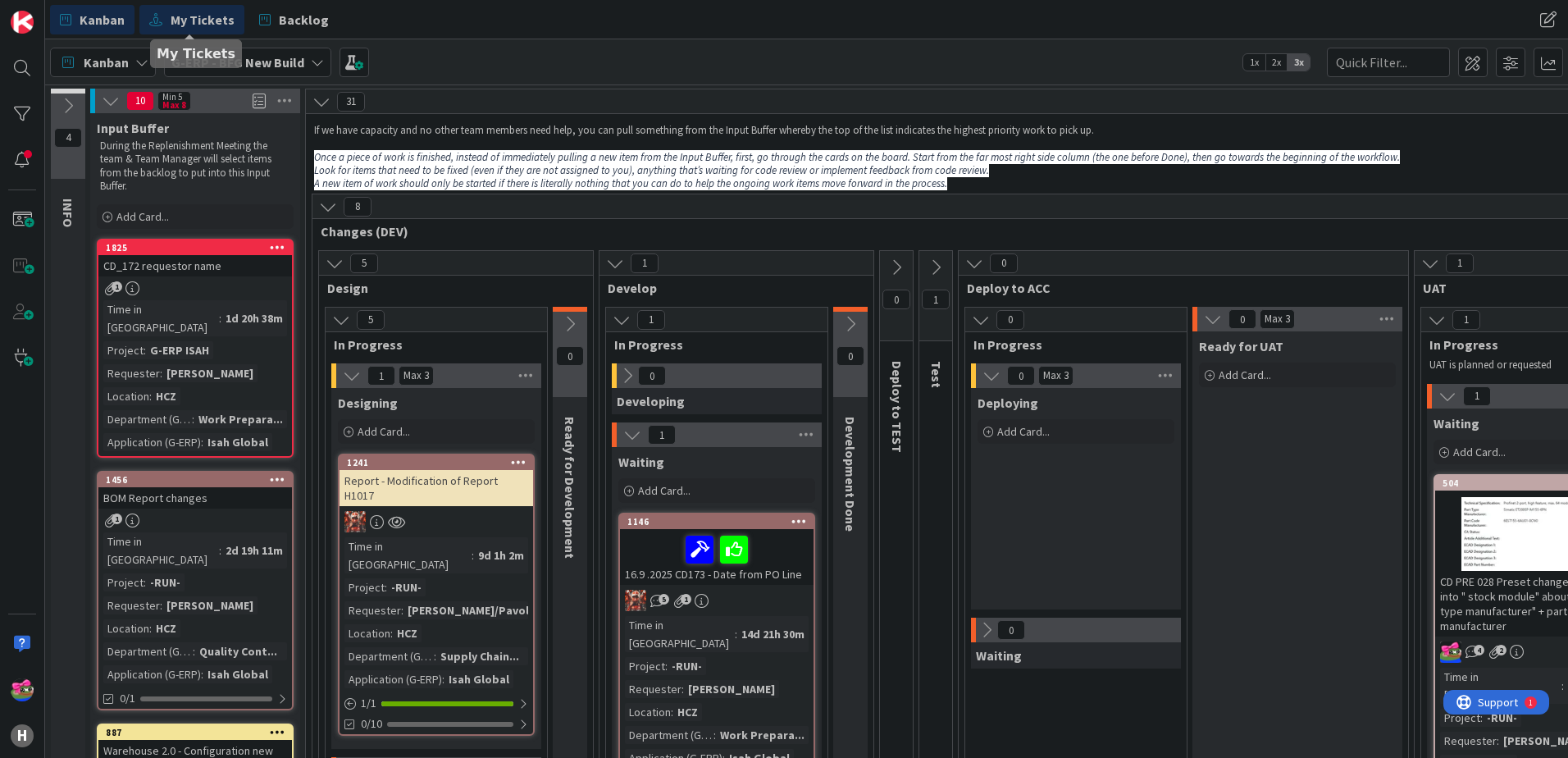
click at [197, 19] on span "My Tickets" at bounding box center [203, 19] width 64 height 19
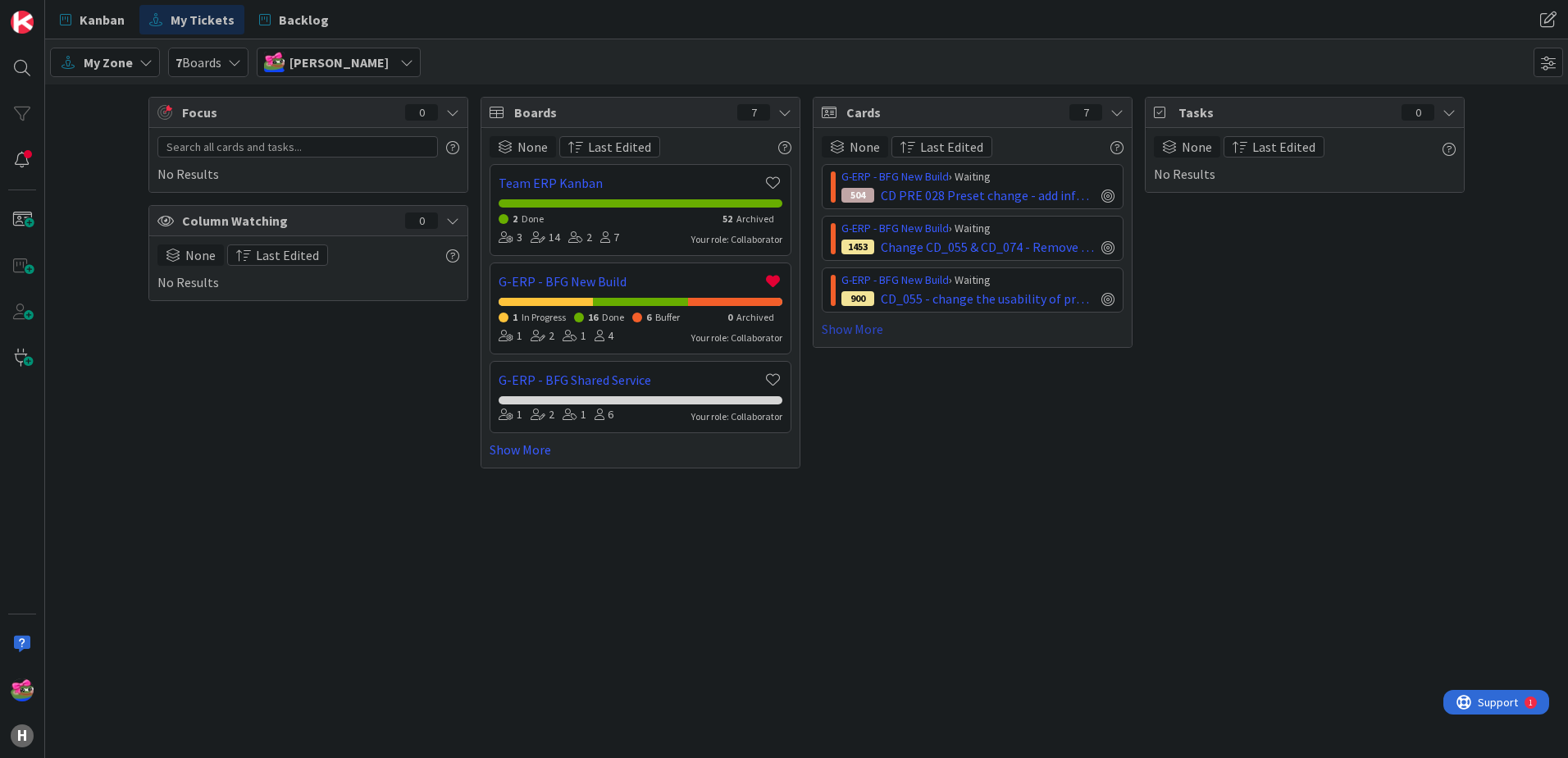
click at [861, 326] on link "Show More" at bounding box center [973, 328] width 301 height 19
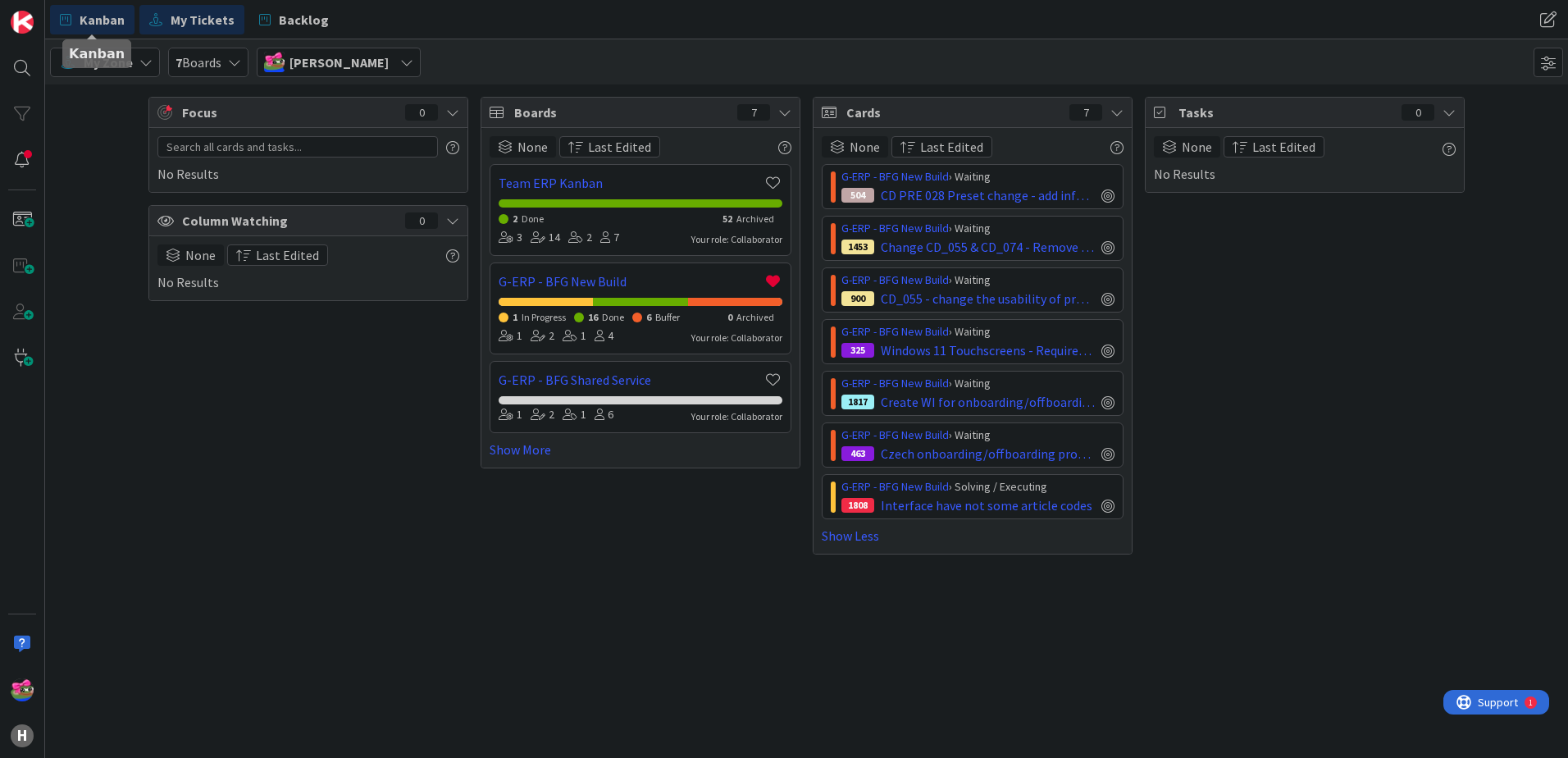
click at [115, 21] on span "Kanban" at bounding box center [102, 19] width 45 height 19
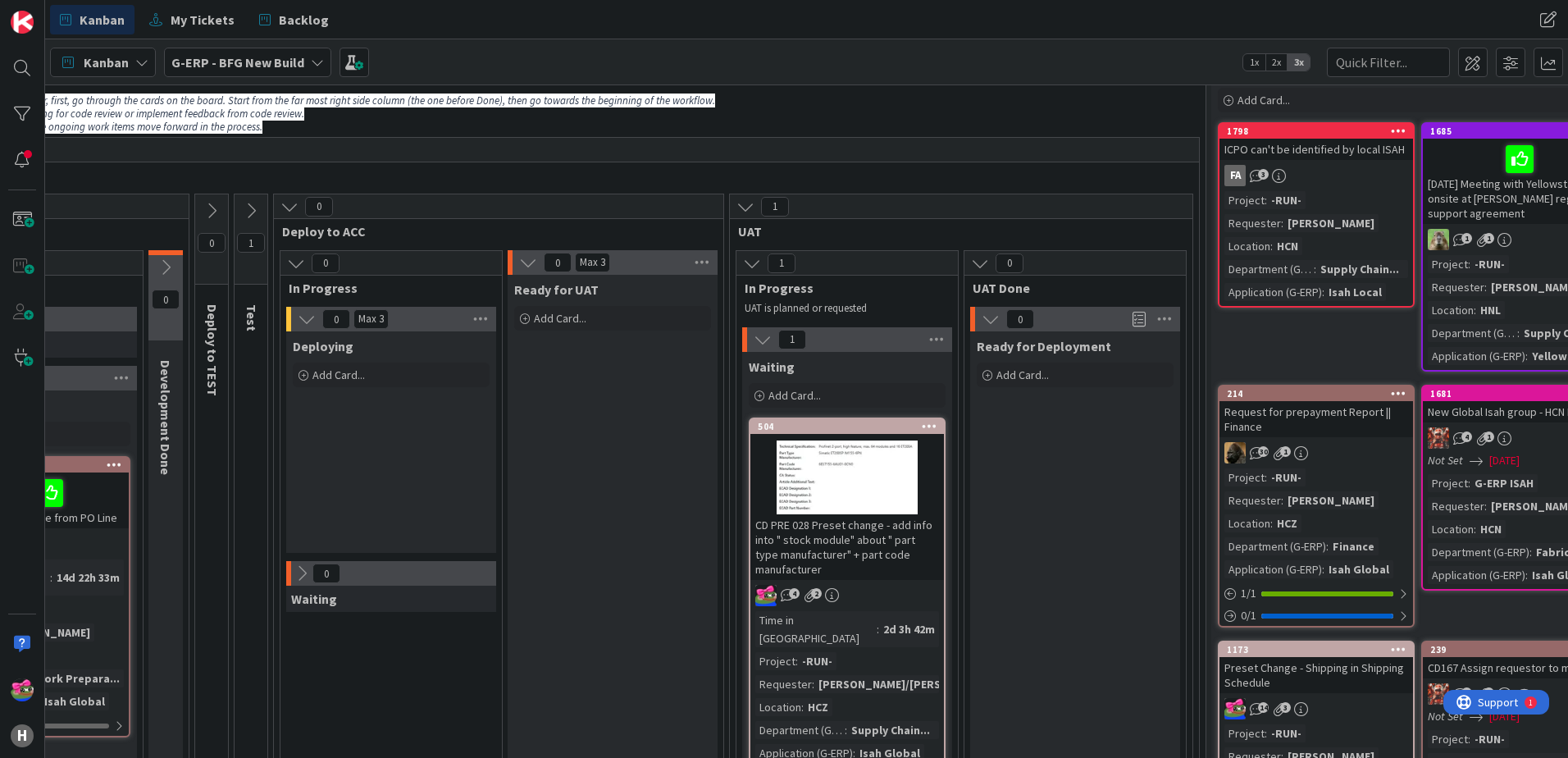
scroll to position [82, 685]
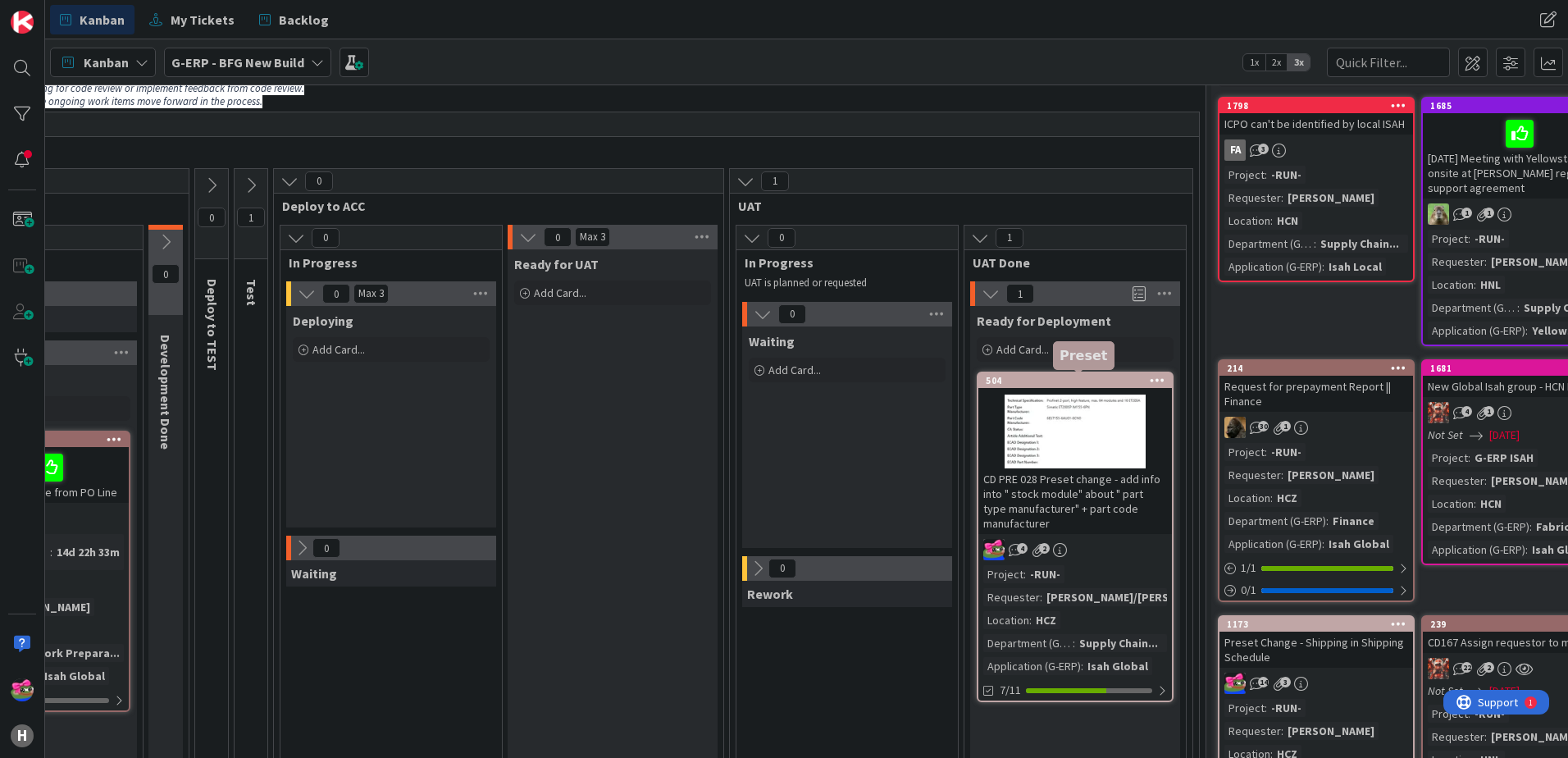
click at [1053, 380] on div "504" at bounding box center [1079, 381] width 186 height 12
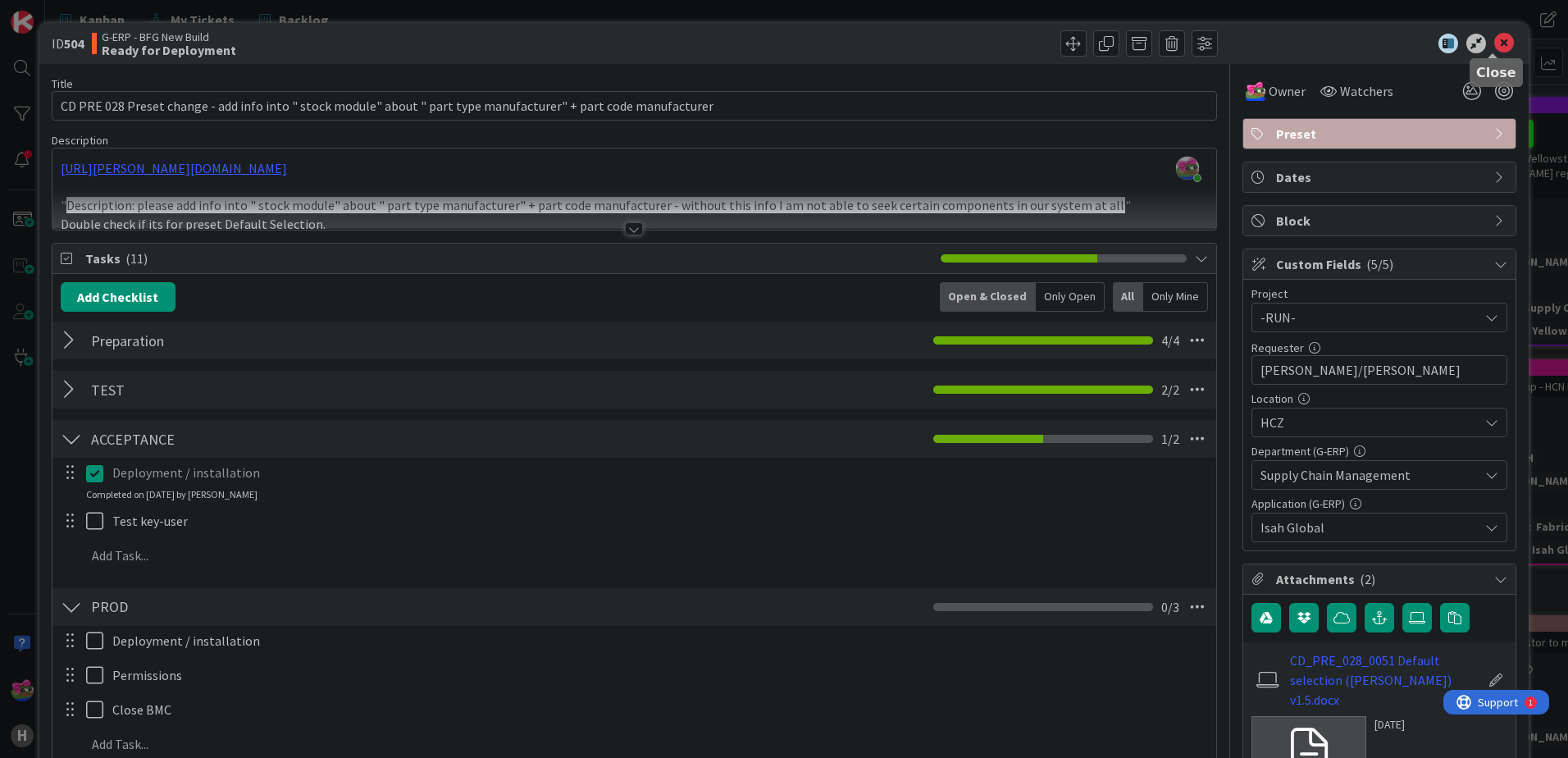
click at [1252, 38] on icon at bounding box center [1504, 43] width 19 height 19
